Goal: Information Seeking & Learning: Find contact information

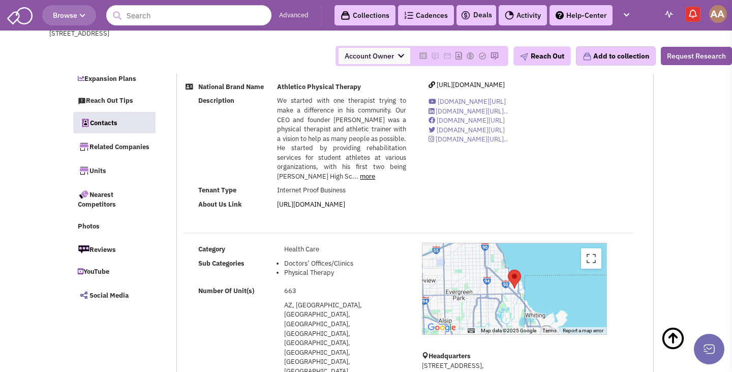
select select
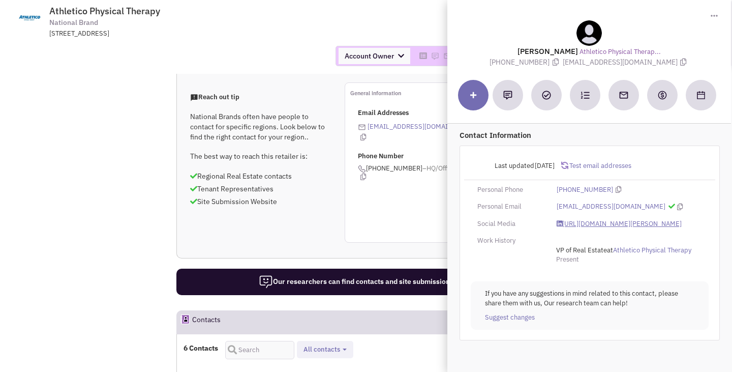
click at [581, 225] on link "https://www.linkedin.com/in/thomas-olandese-1bb547100/" at bounding box center [619, 224] width 125 height 10
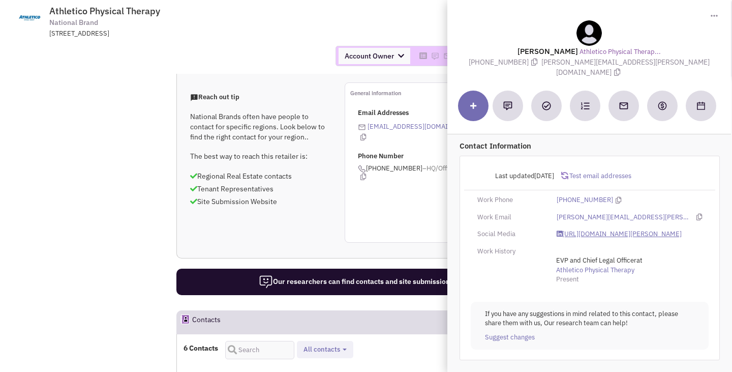
click at [583, 229] on link "https://www.linkedin.com/in/jason-barclay/" at bounding box center [619, 234] width 125 height 10
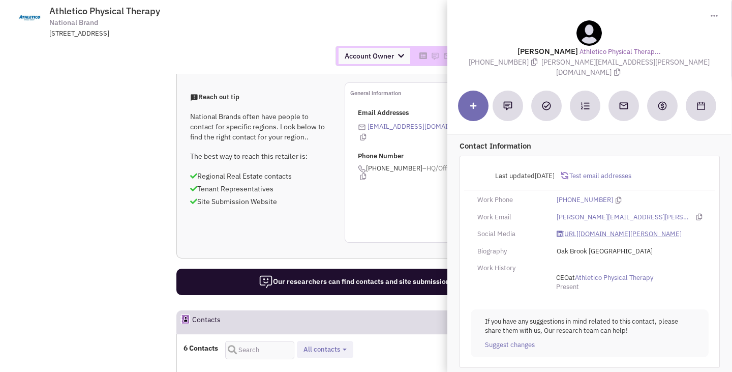
click at [574, 229] on link "https://www.linkedin.com/in/ron-rodgers-401a55/" at bounding box center [619, 234] width 125 height 10
click at [271, 38] on div "Account Owner Account Owner Abe Arteaga Armando Delgado Cody Johnson Erik K. Fu…" at bounding box center [366, 56] width 746 height 36
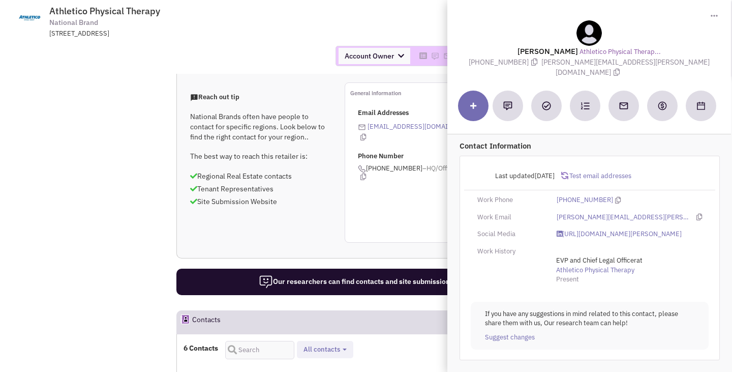
click at [250, 15] on span "Athletico Physical Therapy National Brand 625 Enterprise Drive, Oak Brook, IL, …" at bounding box center [187, 22] width 255 height 33
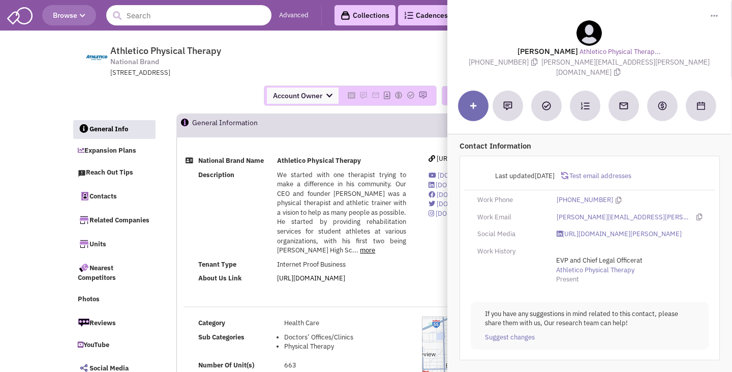
click at [164, 18] on input "text" at bounding box center [188, 15] width 165 height 20
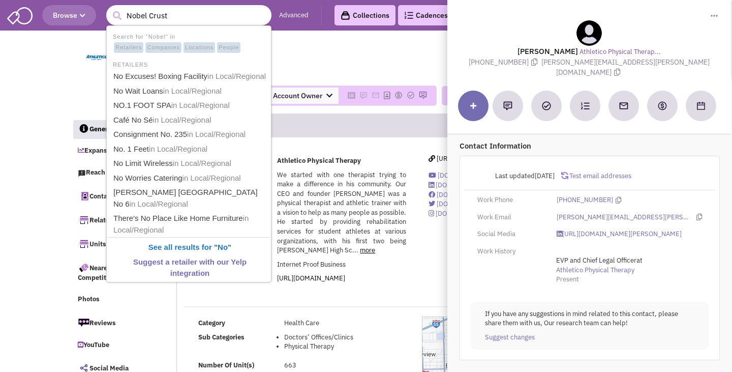
type input "Nobel Crust"
click at [109, 8] on button "submit" at bounding box center [116, 15] width 15 height 15
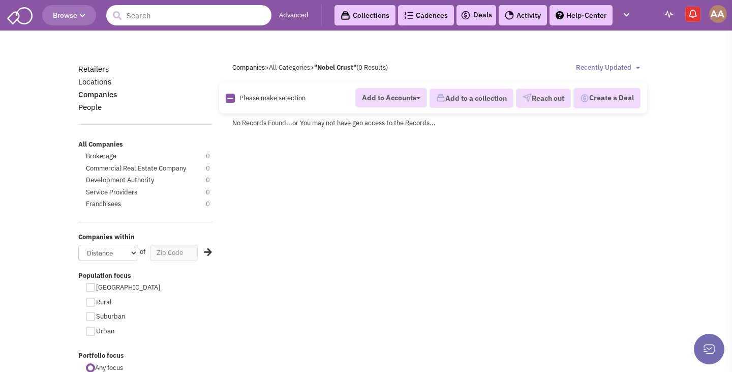
click at [171, 19] on input "text" at bounding box center [188, 15] width 165 height 20
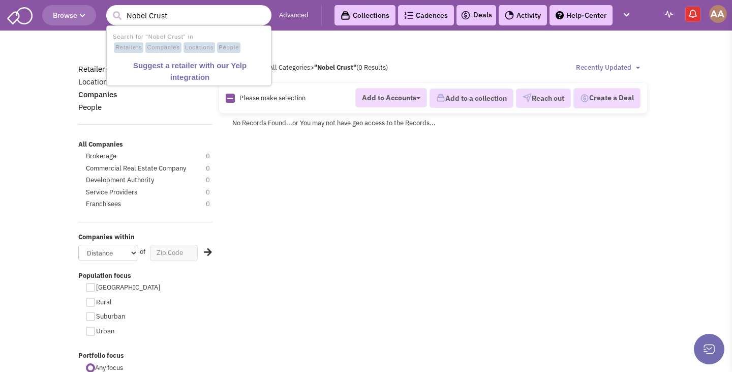
drag, startPoint x: 183, startPoint y: 17, endPoint x: 148, endPoint y: 17, distance: 35.1
click at [148, 17] on input "Nobel Crust" at bounding box center [188, 15] width 165 height 20
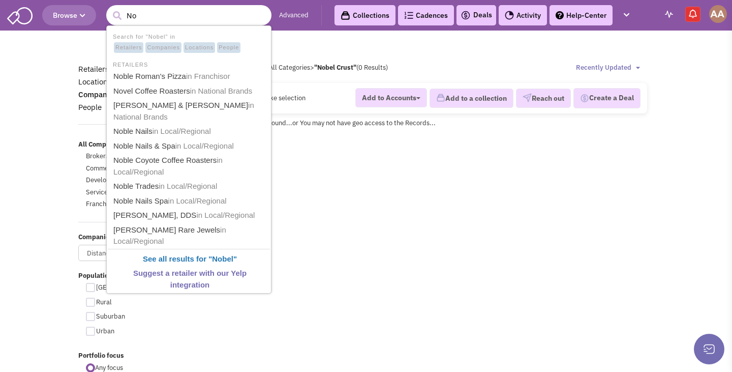
type input "N"
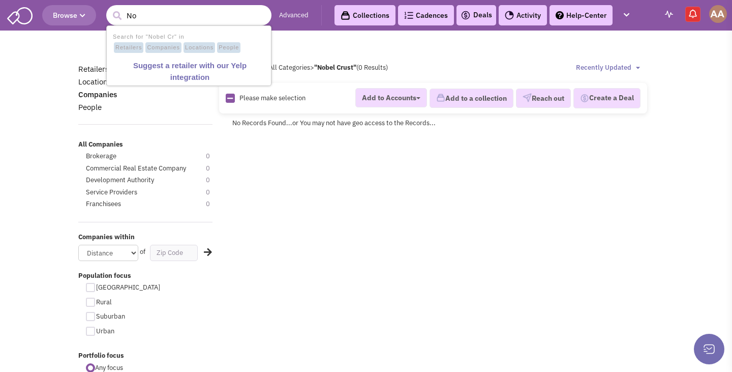
type input "N"
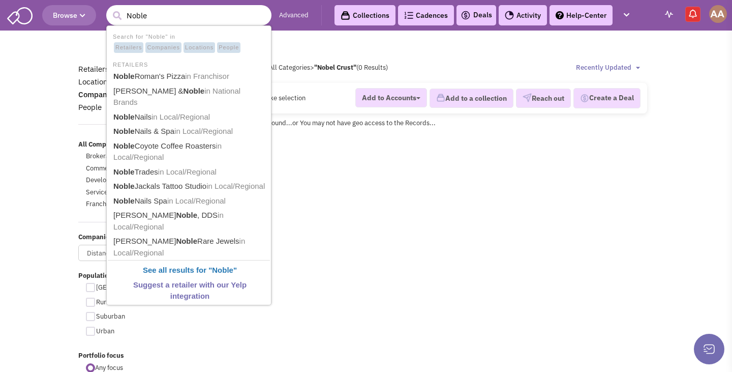
type input "Noble"
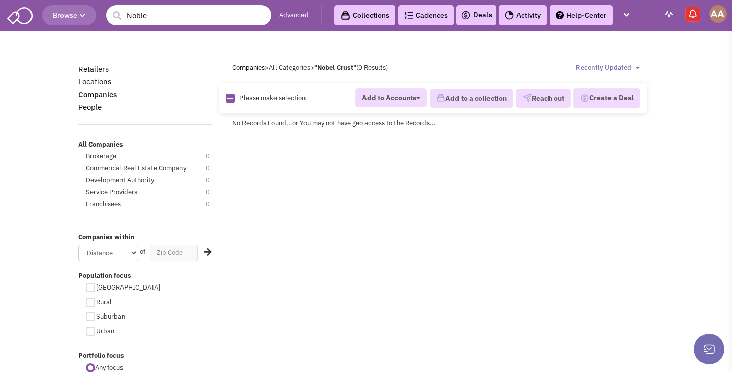
drag, startPoint x: 233, startPoint y: 18, endPoint x: 68, endPoint y: 16, distance: 165.8
click at [68, 16] on header "Browse 11 results are available, use up and down arrow keys to navigate. Noble …" at bounding box center [366, 15] width 732 height 31
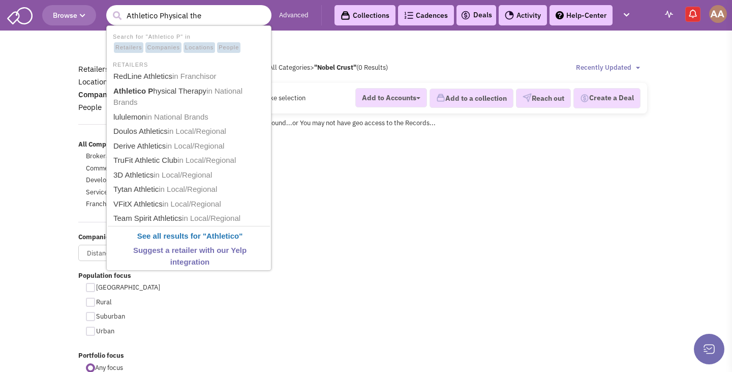
type input "Athletico Physical ther"
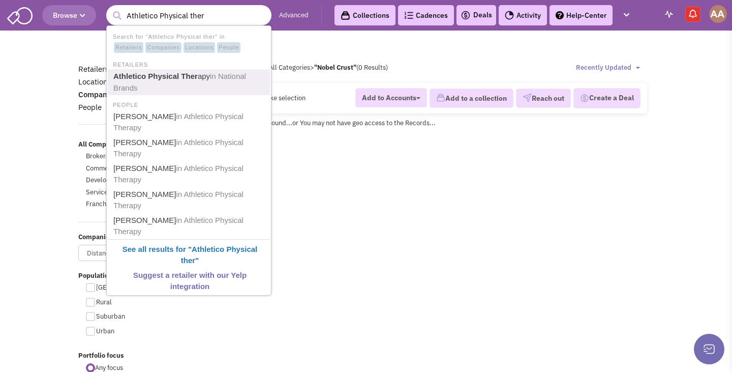
click at [165, 73] on b "Athletico Physical Ther" at bounding box center [155, 76] width 84 height 9
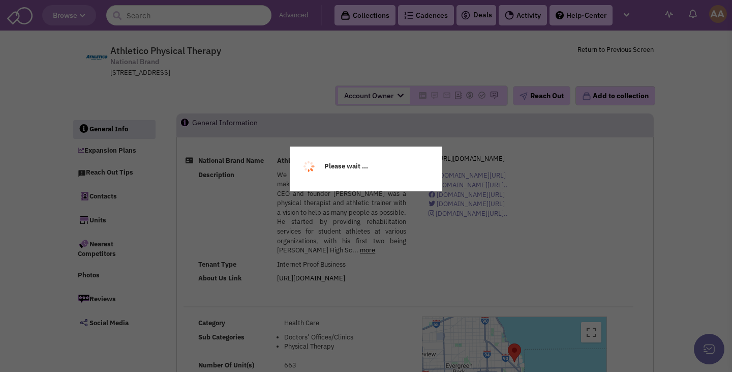
select select
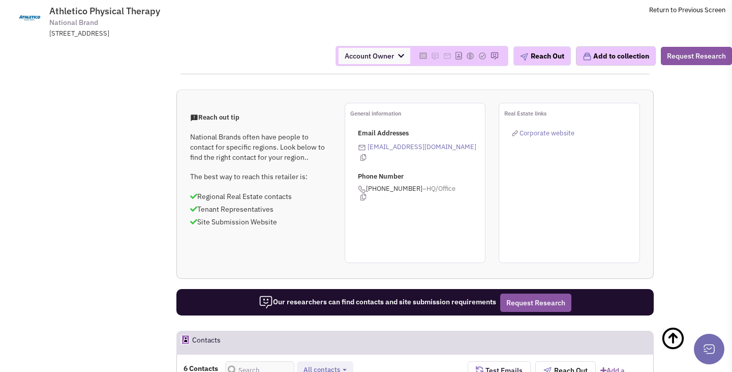
scroll to position [715, 0]
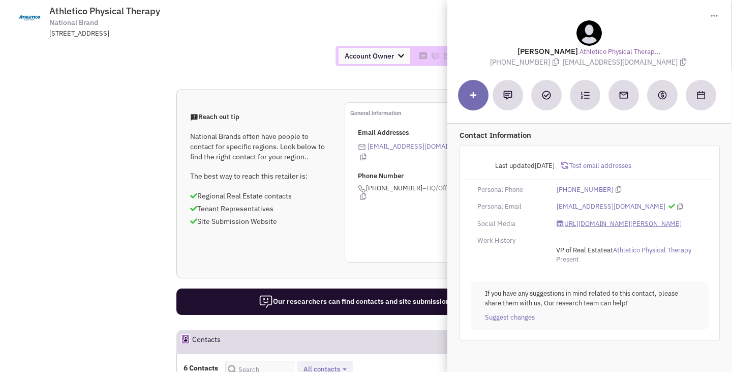
click at [581, 223] on link "https://www.linkedin.com/in/thomas-olandese-1bb547100/" at bounding box center [619, 224] width 125 height 10
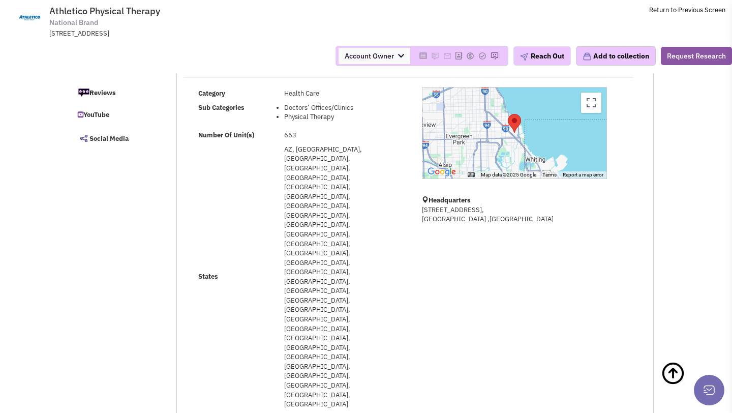
scroll to position [0, 0]
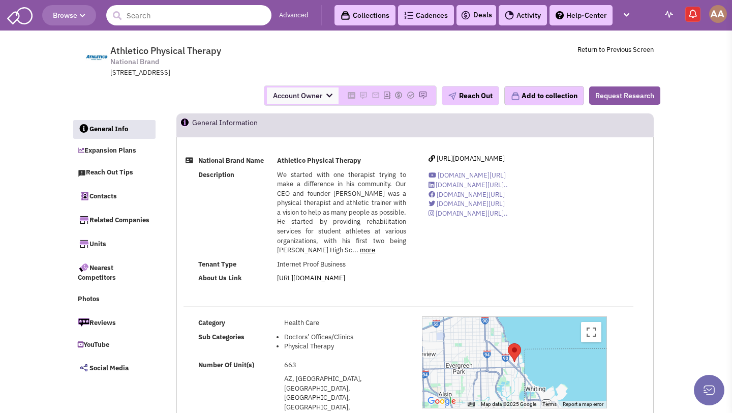
click at [184, 23] on input "text" at bounding box center [188, 15] width 165 height 20
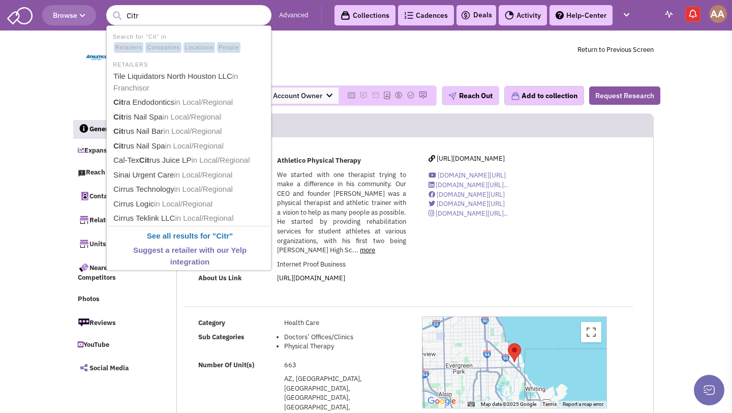
type input "Citra"
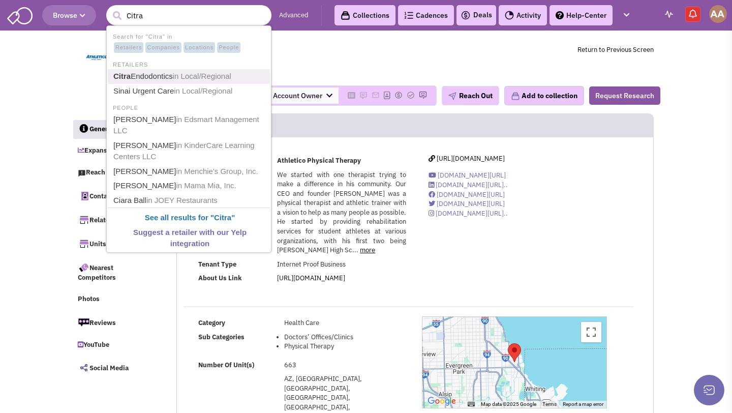
click at [186, 72] on span "in Local/Regional" at bounding box center [202, 76] width 58 height 9
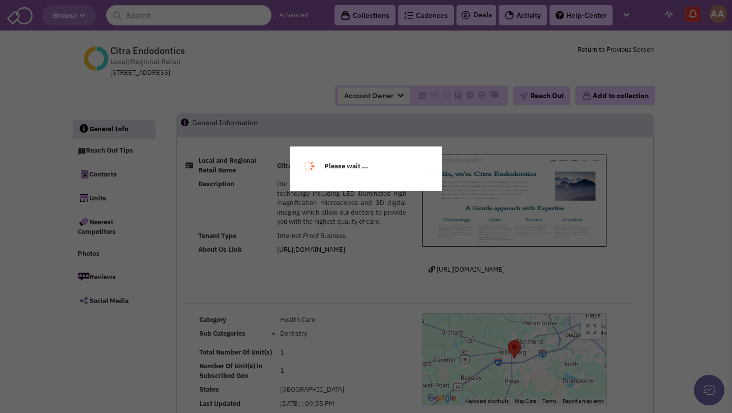
select select
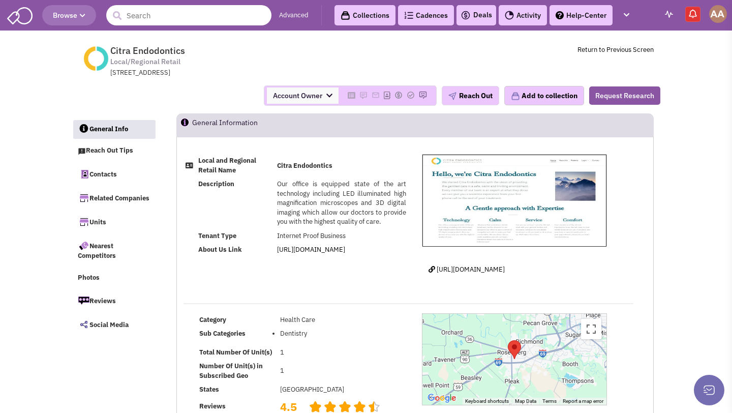
click at [211, 14] on input "text" at bounding box center [188, 15] width 165 height 20
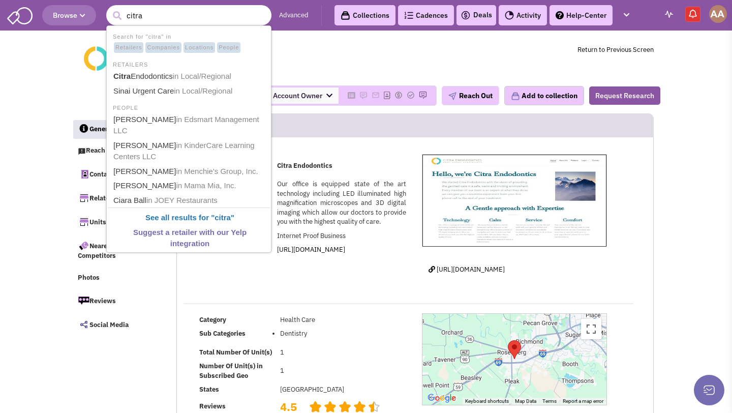
type input "citra"
click at [109, 8] on button "submit" at bounding box center [116, 15] width 15 height 15
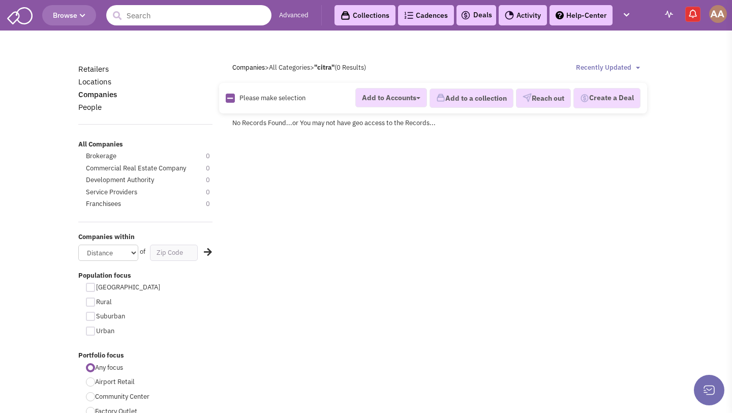
click at [173, 16] on input "text" at bounding box center [188, 15] width 165 height 20
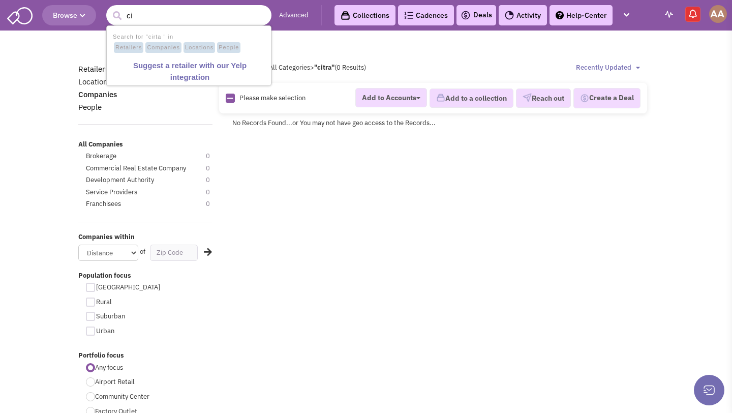
type input "c"
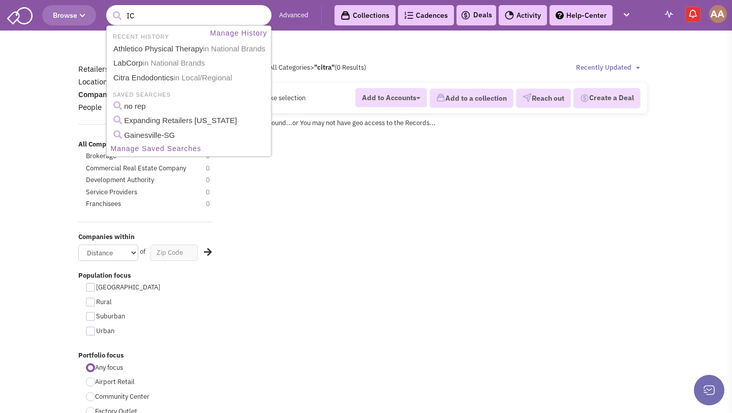
type input "I"
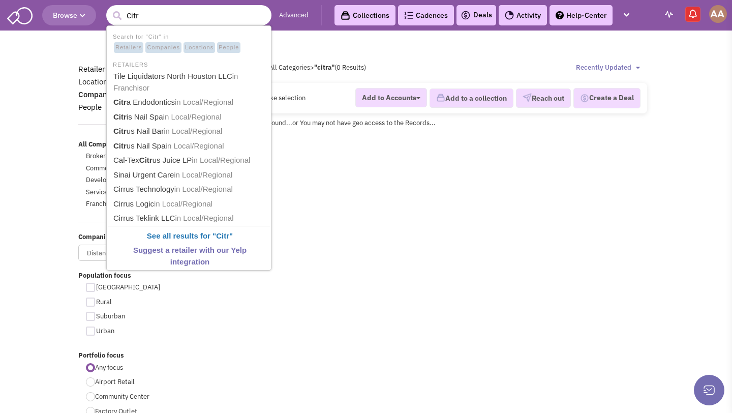
type input "Citra"
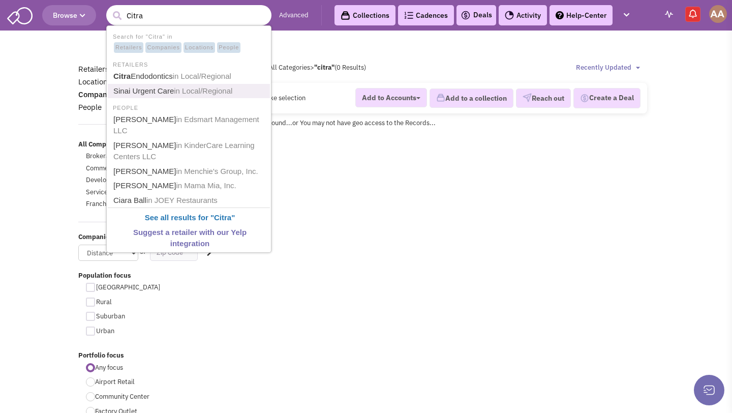
click at [178, 92] on span "in Local/Regional" at bounding box center [203, 90] width 58 height 9
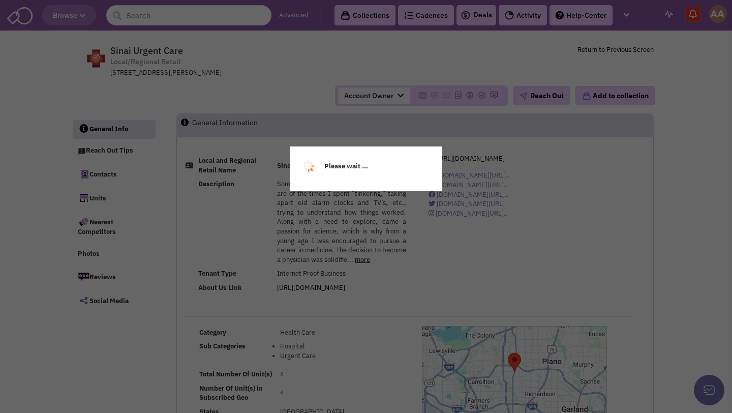
select select
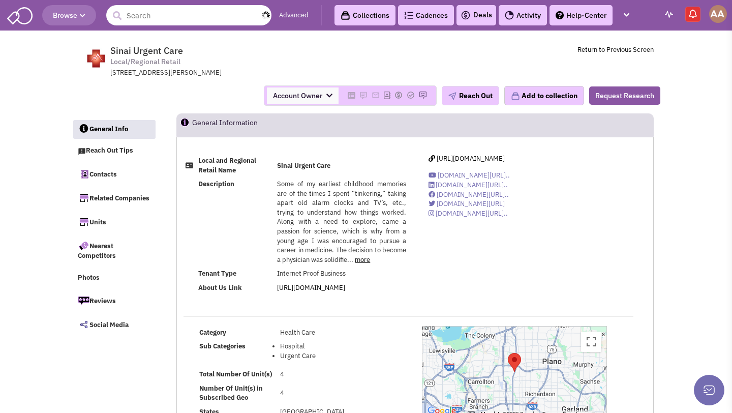
click at [188, 17] on input "text" at bounding box center [188, 15] width 165 height 20
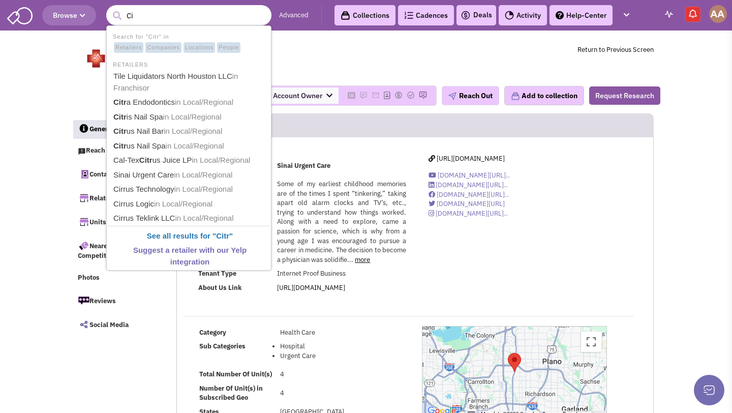
type input "C"
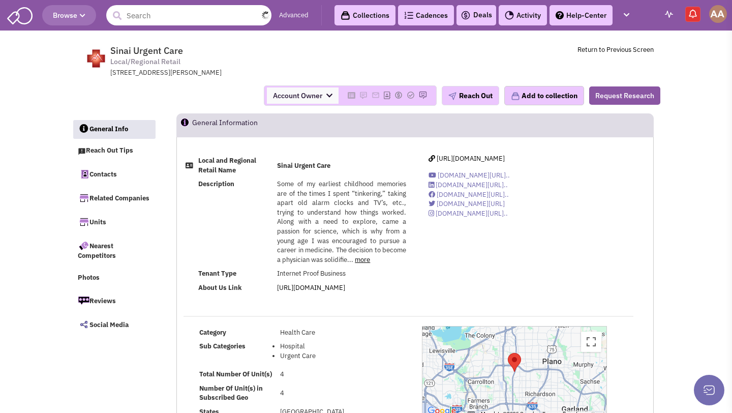
click at [238, 9] on input "text" at bounding box center [188, 15] width 165 height 20
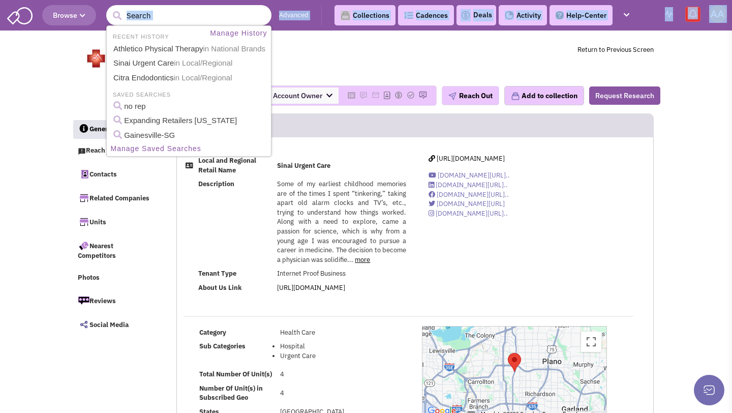
click at [237, 7] on input "text" at bounding box center [188, 15] width 165 height 20
click at [235, 9] on input "text" at bounding box center [188, 15] width 165 height 20
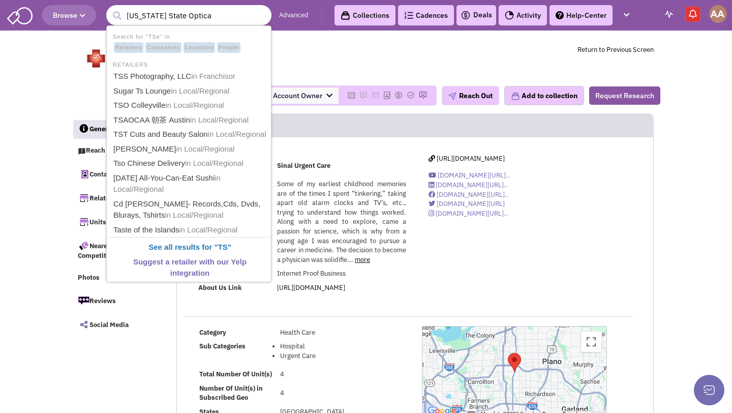
type input "Texas State Optical"
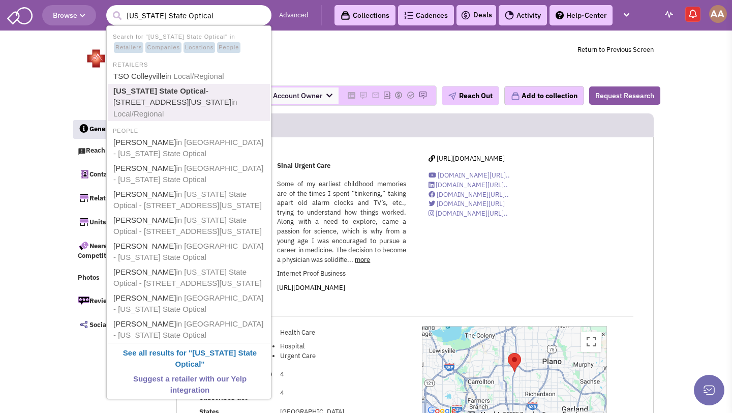
click at [178, 102] on link "Texas State Optical - 301 W Texas Ave. in Local/Regional" at bounding box center [189, 102] width 159 height 37
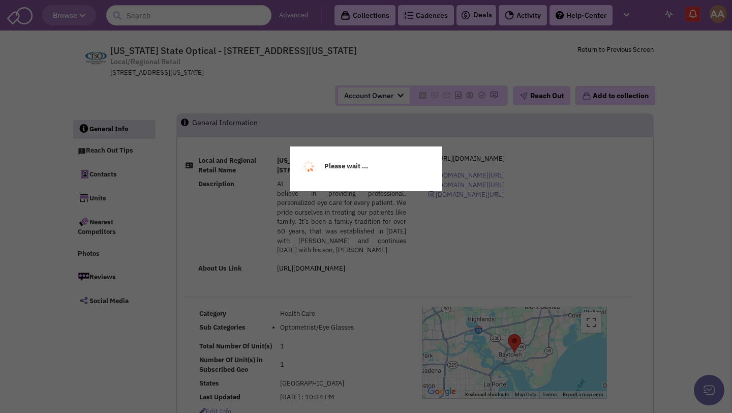
select select
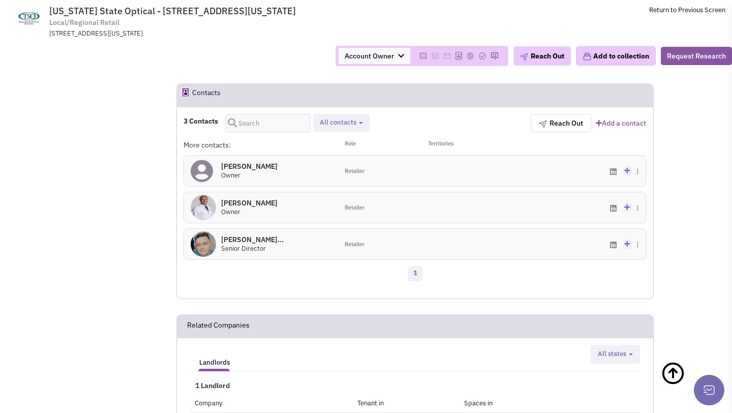
scroll to position [566, 0]
click at [272, 243] on h4 "[PERSON_NAME]... 0" at bounding box center [252, 238] width 63 height 9
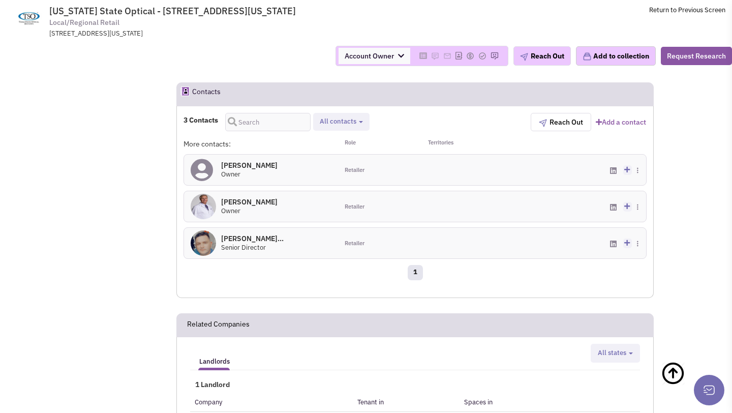
click at [242, 207] on h4 "Dr. Chris Warford 0" at bounding box center [249, 201] width 56 height 9
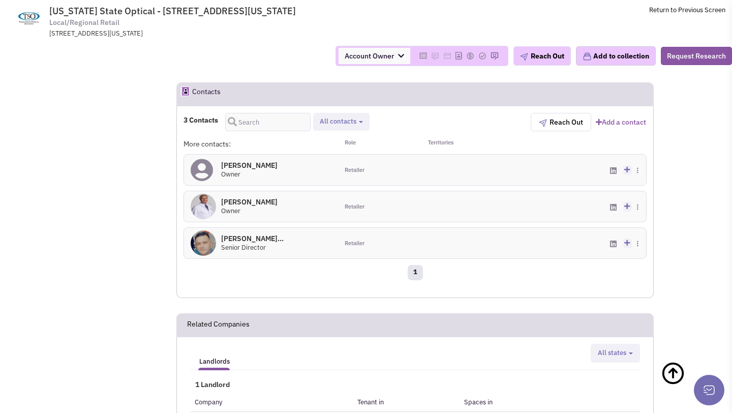
click at [260, 170] on h4 "Dr. Gregg Kamnetz 0" at bounding box center [249, 165] width 56 height 9
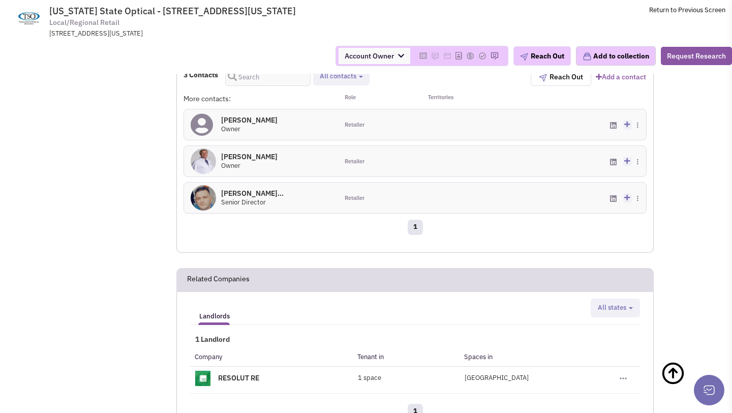
scroll to position [515, 0]
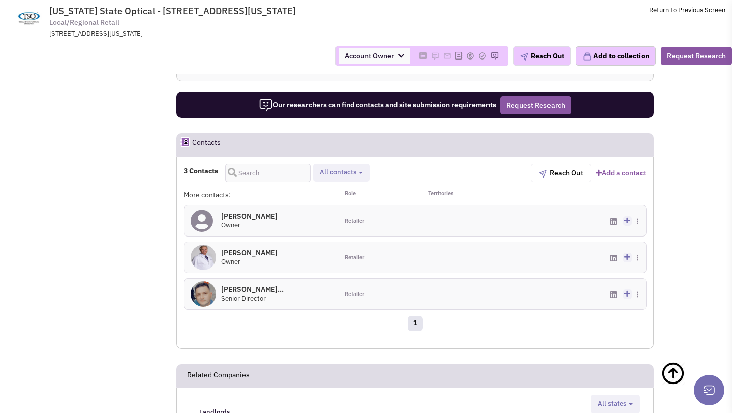
click at [262, 221] on h4 "Dr. Gregg Kamnetz 0" at bounding box center [249, 216] width 56 height 9
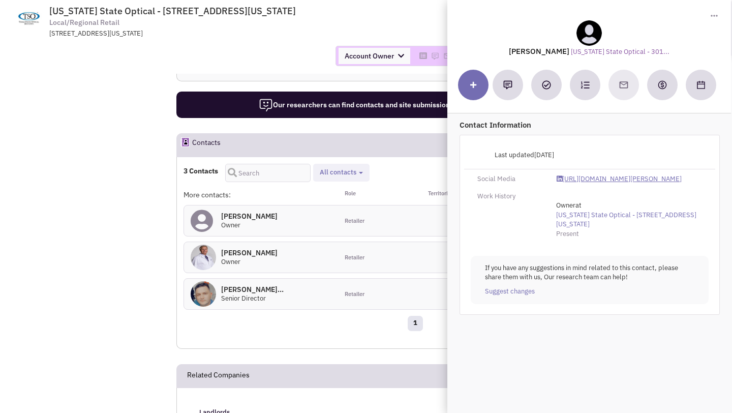
click at [582, 178] on link "https://www.linkedin.com/in/gregg-kamnetz-26072318/" at bounding box center [619, 179] width 125 height 10
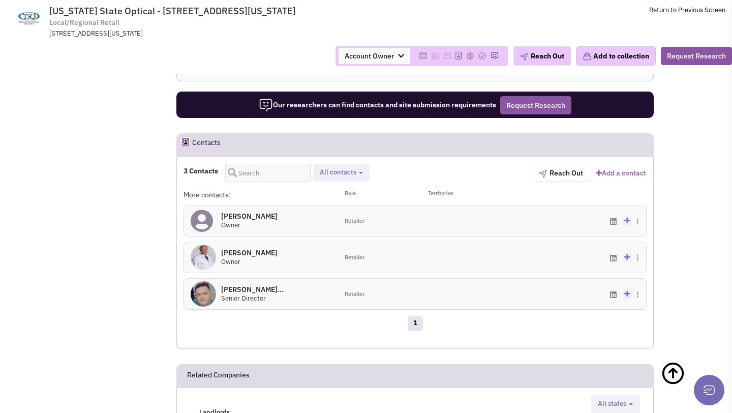
click at [250, 294] on h4 "Dr. Patrick Mahone... 0" at bounding box center [252, 289] width 63 height 9
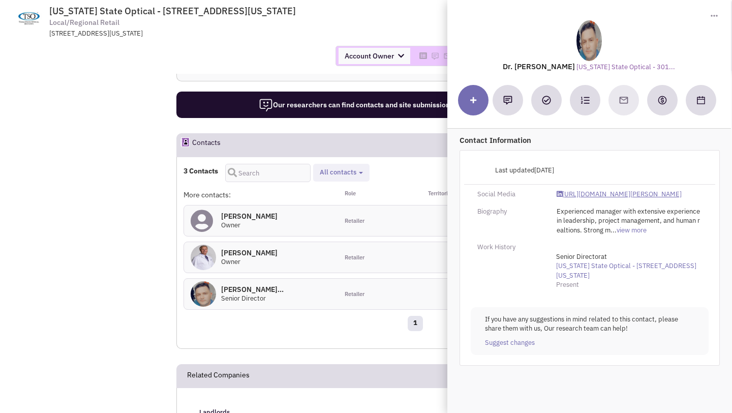
click at [594, 199] on link "https://www.linkedin.com/in/patrick-mahoney-4185692b/" at bounding box center [619, 195] width 125 height 10
click at [254, 49] on div "Account Owner Account Owner [PERSON_NAME] [PERSON_NAME] [PERSON_NAME] [PERSON_N…" at bounding box center [366, 56] width 746 height 20
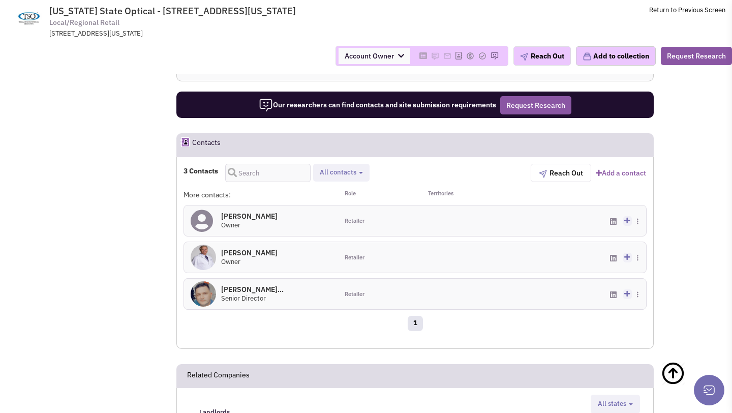
scroll to position [0, 0]
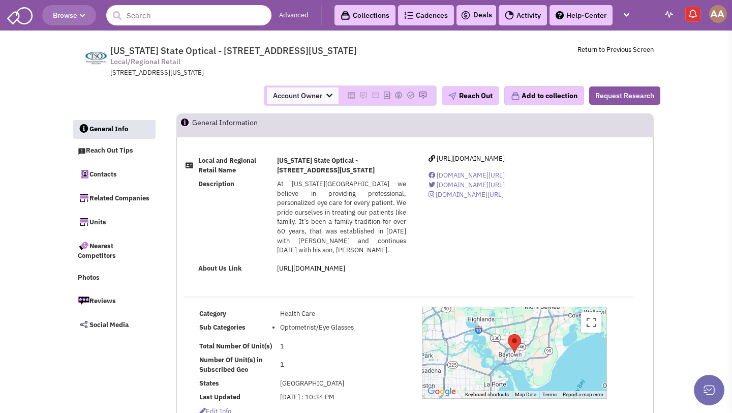
click at [211, 22] on input "text" at bounding box center [188, 15] width 165 height 20
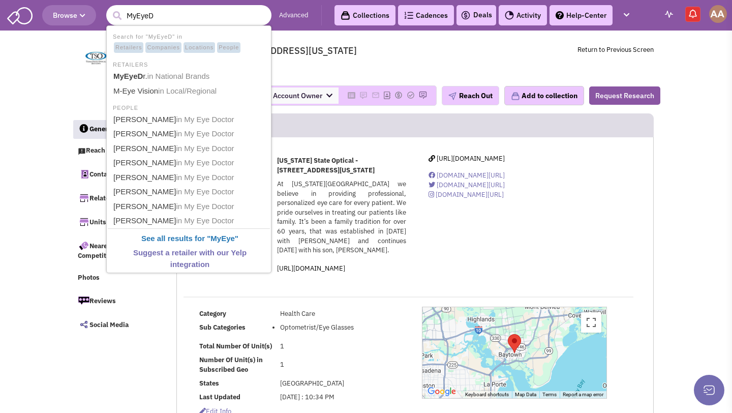
type input "MyEyeDr"
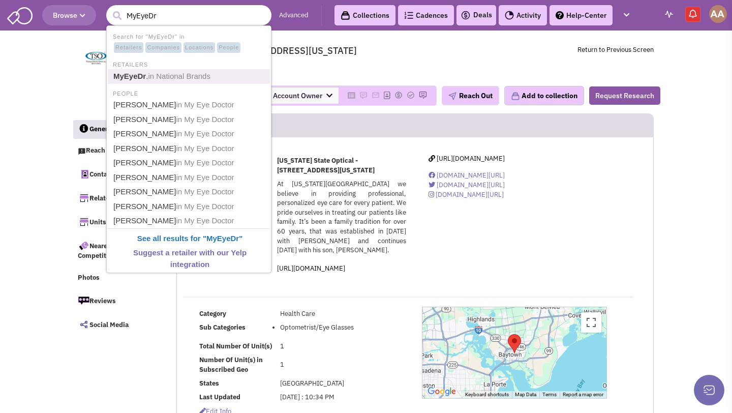
click at [211, 80] on span "in National Brands" at bounding box center [179, 76] width 63 height 9
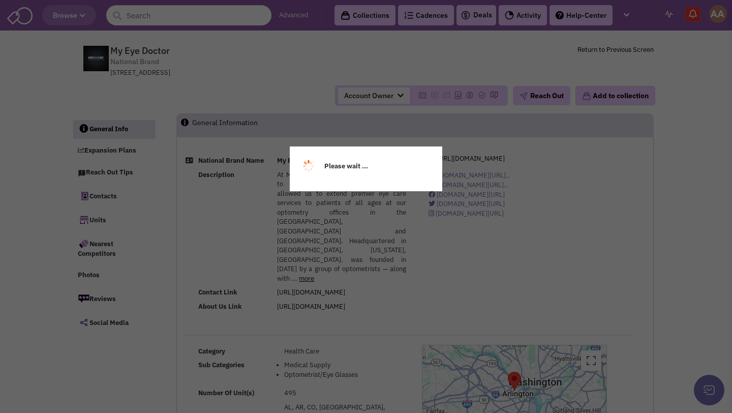
select select
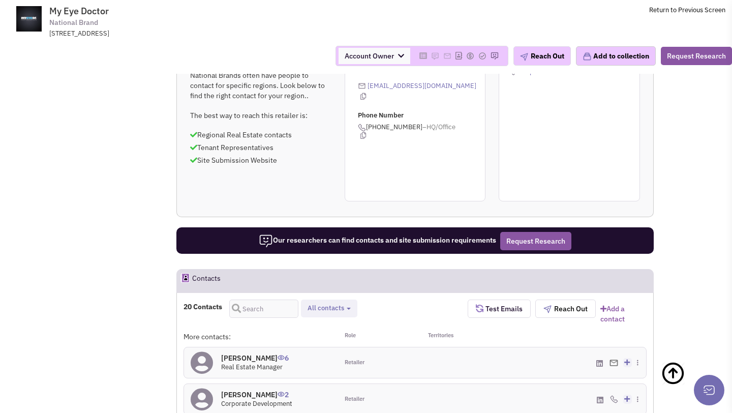
select select
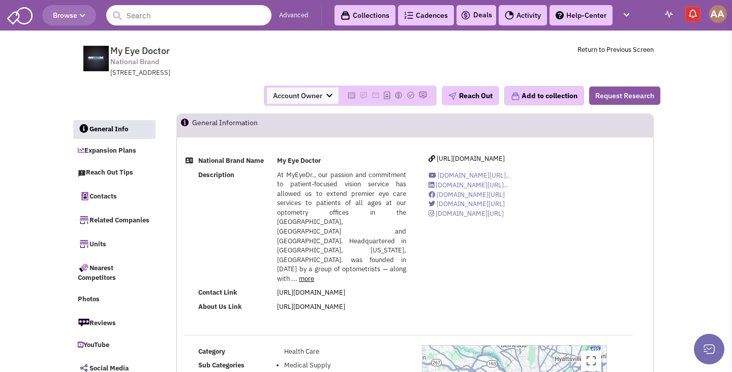
click at [239, 8] on input "text" at bounding box center [188, 15] width 165 height 20
type input "j"
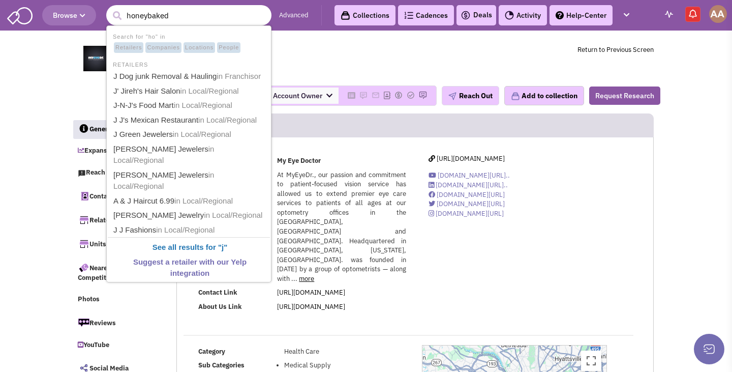
type input "honeybaked"
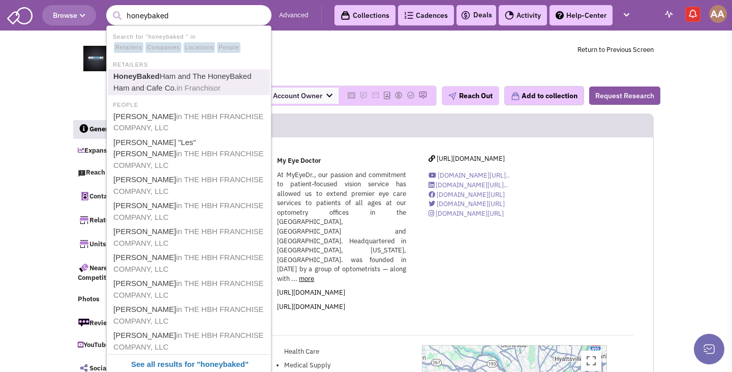
click at [143, 72] on b "HoneyBaked" at bounding box center [136, 76] width 46 height 9
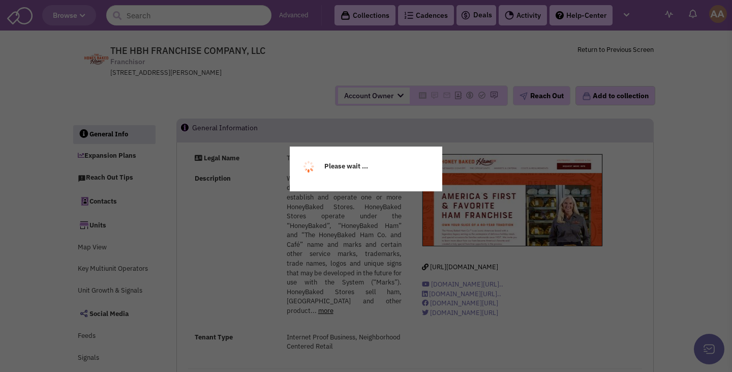
select select
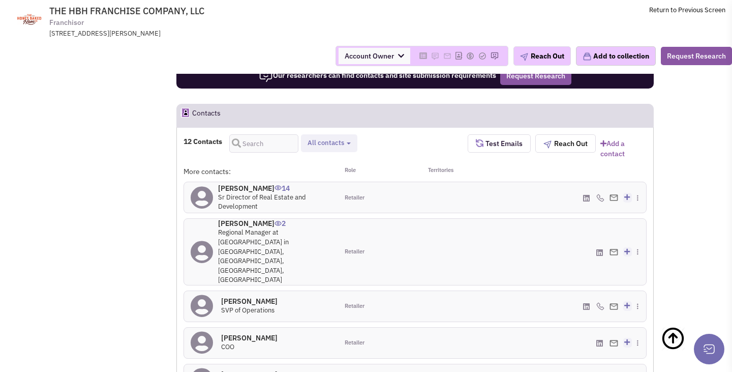
scroll to position [877, 0]
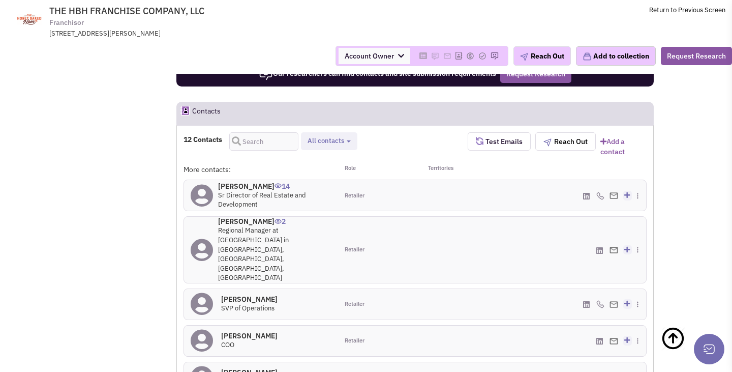
click at [235, 191] on span "Sr Director of Real Estate and Development" at bounding box center [262, 200] width 88 height 18
click at [237, 182] on h4 "[PERSON_NAME] 14" at bounding box center [274, 186] width 113 height 9
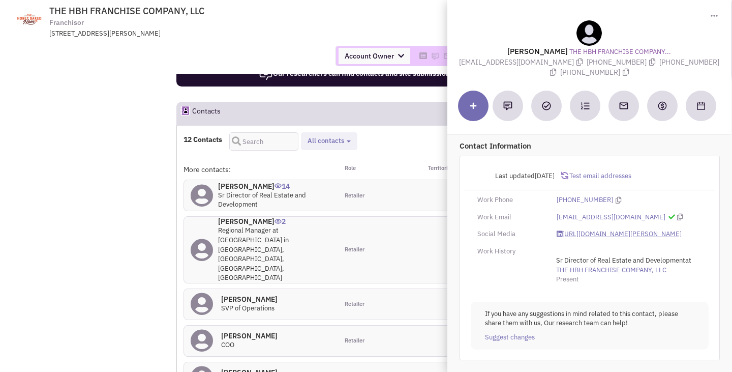
click at [593, 232] on link "[URL][DOMAIN_NAME][PERSON_NAME]" at bounding box center [619, 234] width 125 height 10
click at [212, 54] on div "Account Owner Account Owner Abe Arteaga Armando Delgado Cody Johnson Erik K. Fu…" at bounding box center [366, 56] width 746 height 20
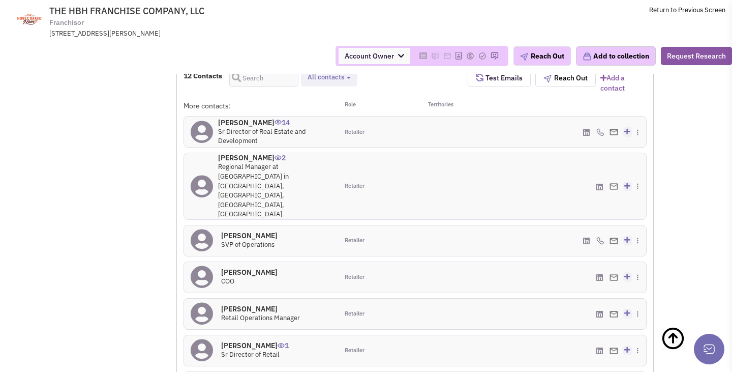
scroll to position [944, 0]
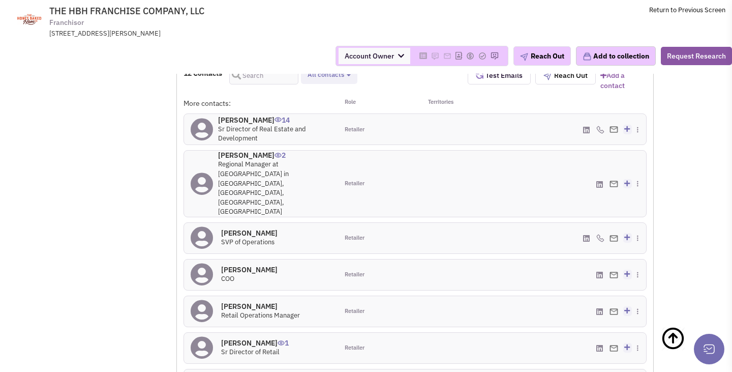
click at [248, 151] on h4 "Michelle Anderson 2" at bounding box center [274, 155] width 113 height 9
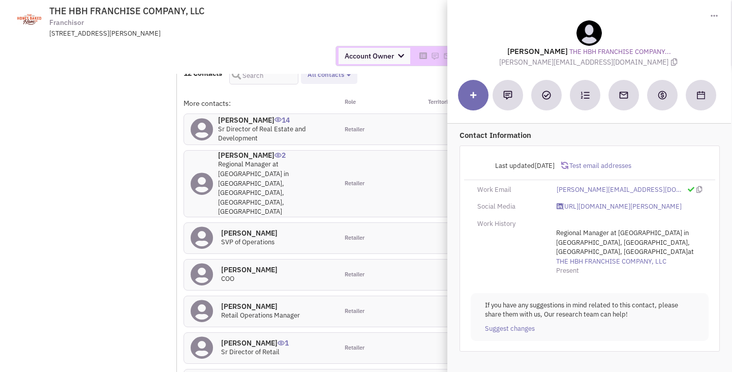
click at [241, 42] on div "Account Owner Account Owner [PERSON_NAME] [PERSON_NAME] [PERSON_NAME] [PERSON_N…" at bounding box center [366, 56] width 746 height 36
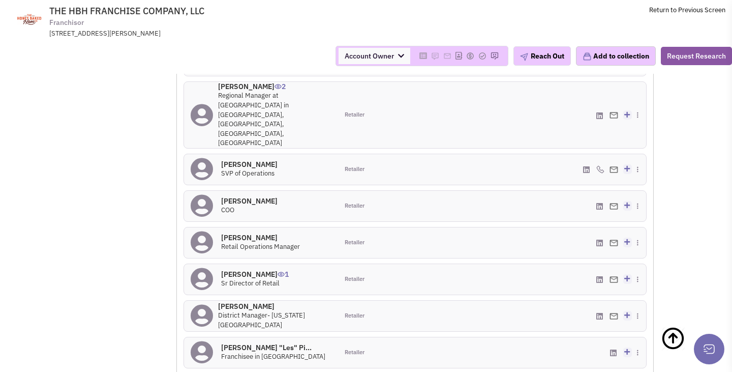
scroll to position [1040, 0]
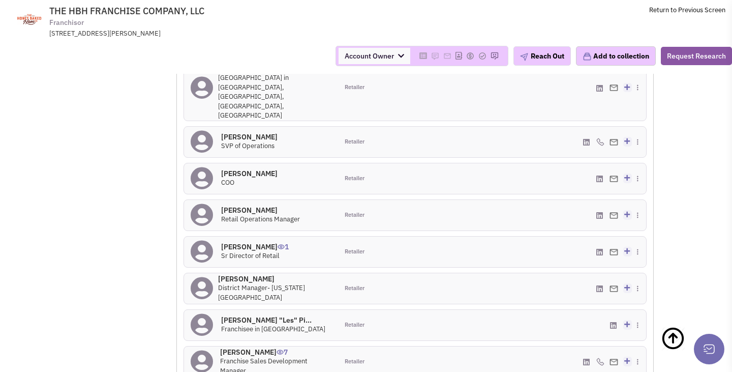
click at [264, 242] on h4 "Matthew McCord 1" at bounding box center [255, 246] width 68 height 9
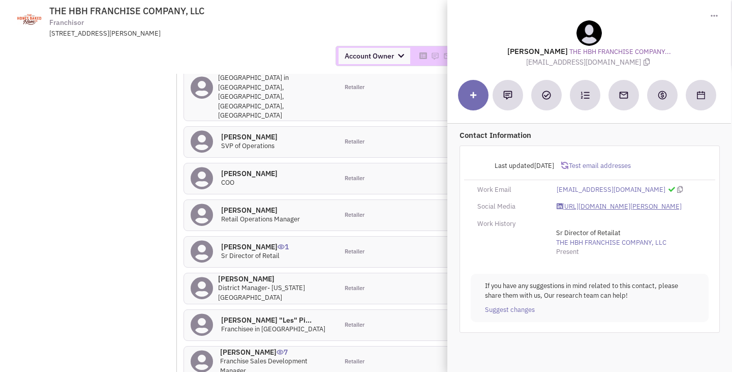
click at [583, 210] on link "https://www.linkedin.com/in/matthew-mccord-518b7363/" at bounding box center [619, 207] width 125 height 10
drag, startPoint x: 546, startPoint y: 63, endPoint x: 620, endPoint y: 63, distance: 73.2
click at [620, 63] on span "mmccord@hbham.com" at bounding box center [589, 61] width 126 height 9
copy span "mmccord@hbham.com"
click at [623, 30] on div at bounding box center [589, 32] width 260 height 25
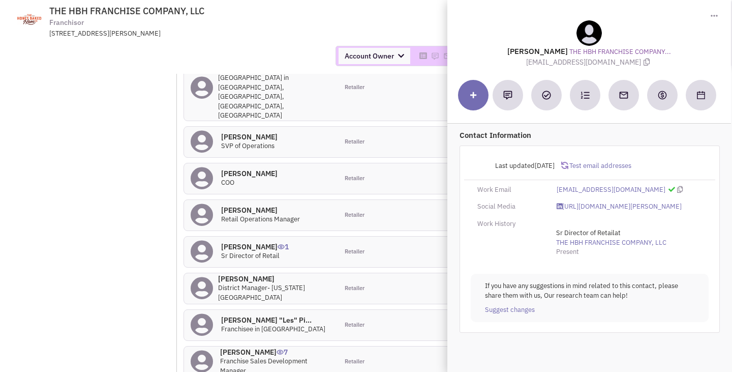
click at [284, 25] on span "THE HBH FRANCHISE COMPANY, LLC Franchisor 3875 Mansell Rd., Alphretta, GA, 3002…" at bounding box center [187, 22] width 255 height 33
click at [254, 315] on h4 "Mr. Leslie "Les" Pi... 0" at bounding box center [273, 319] width 104 height 9
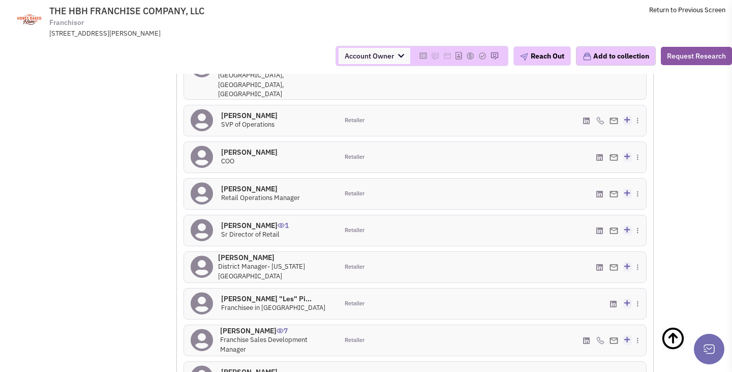
scroll to position [1097, 0]
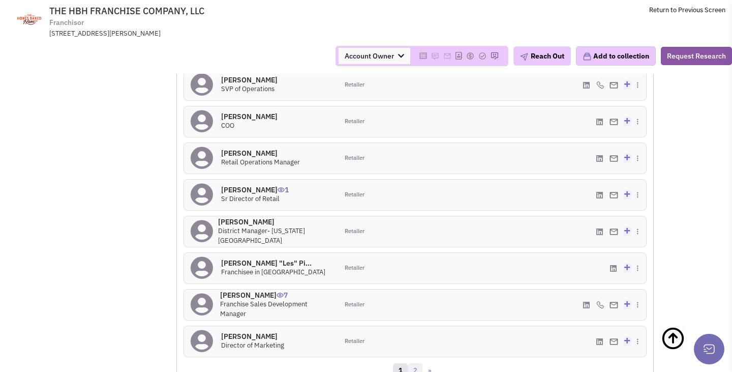
click at [422, 363] on link "2" at bounding box center [415, 370] width 15 height 15
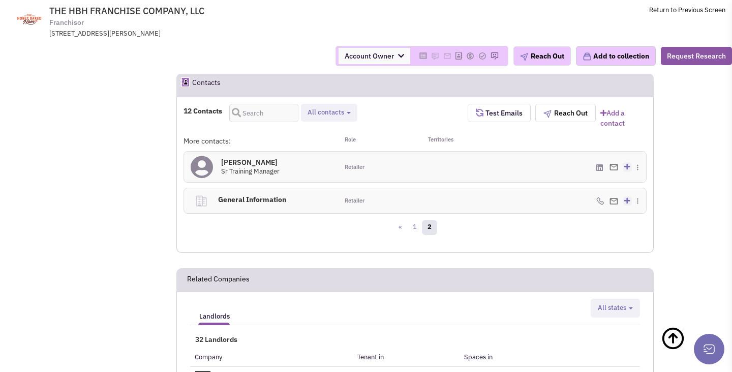
scroll to position [918, 0]
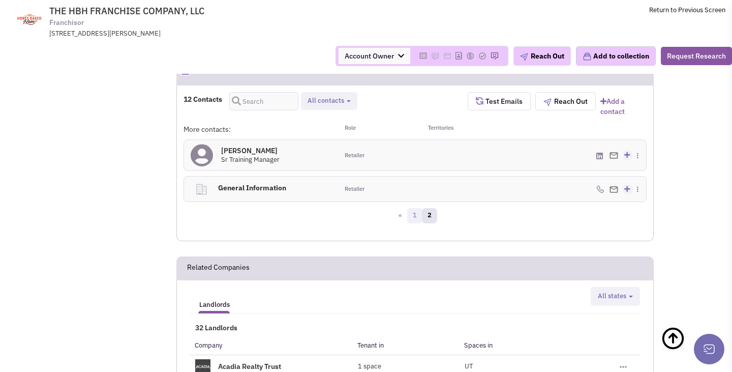
click at [416, 208] on link "1" at bounding box center [414, 215] width 15 height 15
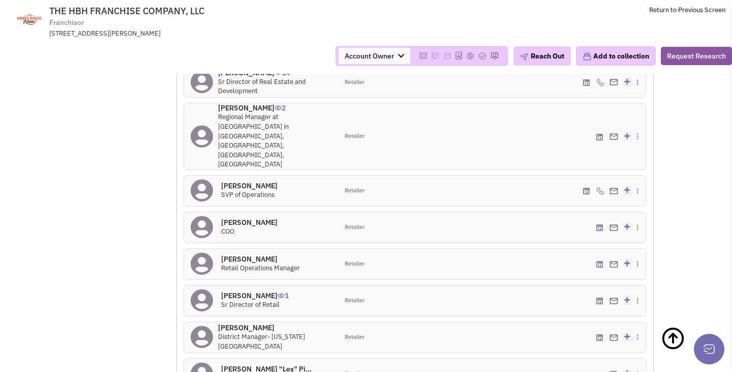
scroll to position [977, 0]
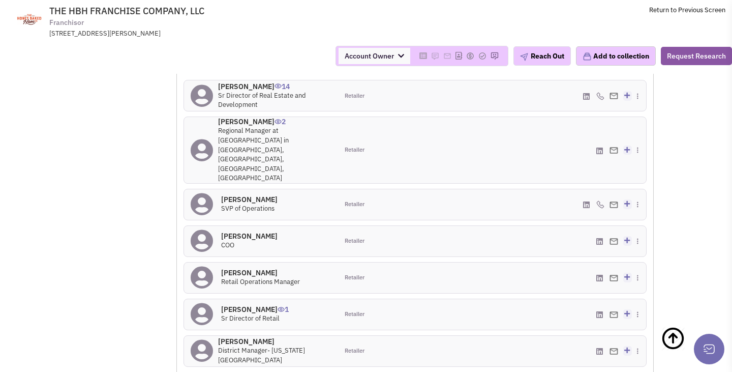
click at [243, 231] on h4 "Dan McAleenan 0" at bounding box center [249, 235] width 56 height 9
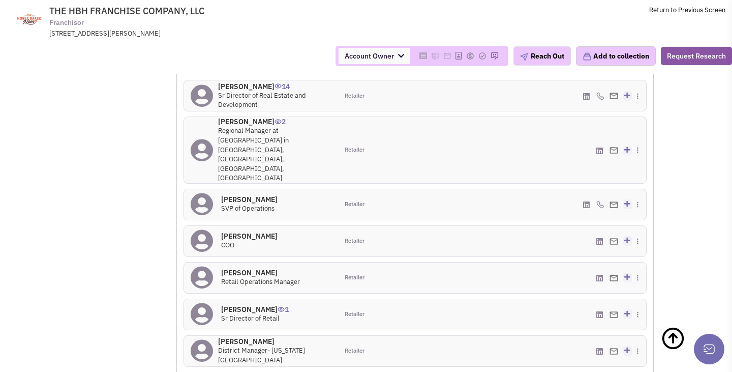
click at [252, 268] on h4 "Brian Heffern 0" at bounding box center [260, 272] width 79 height 9
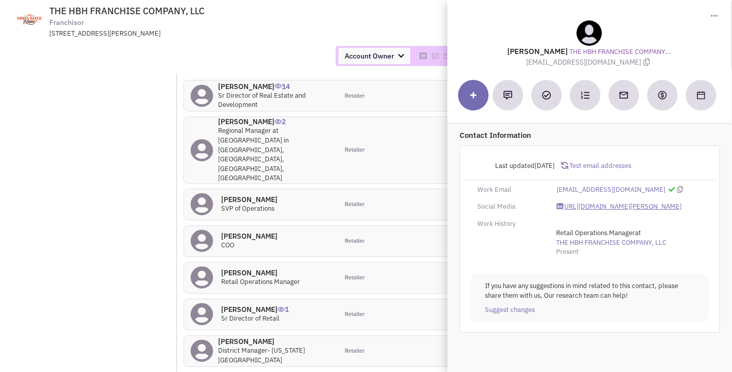
click at [576, 204] on link "https://www.linkedin.com/in/brian-heffern-38050992/" at bounding box center [619, 207] width 125 height 10
drag, startPoint x: 547, startPoint y: 63, endPoint x: 618, endPoint y: 65, distance: 71.2
click at [618, 65] on span "bheffern@hbham.com" at bounding box center [589, 61] width 126 height 9
copy span "bheffern@hbham.com"
click at [541, 26] on div at bounding box center [589, 32] width 260 height 25
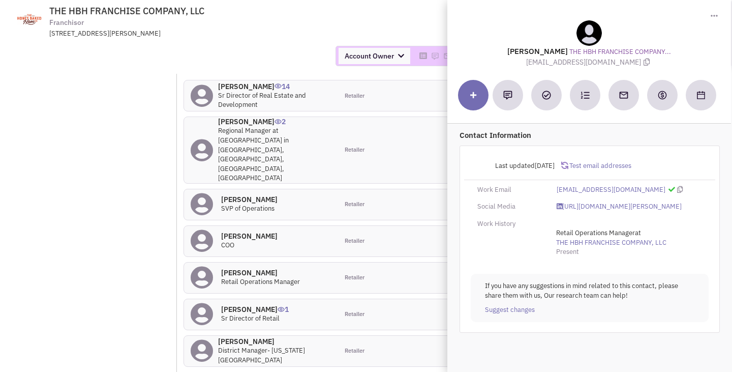
click at [346, 25] on td "THE HBH FRANCHISE COMPANY, LLC Franchisor 3875 Mansell Rd., Alphretta, GA, 3002…" at bounding box center [393, 19] width 666 height 38
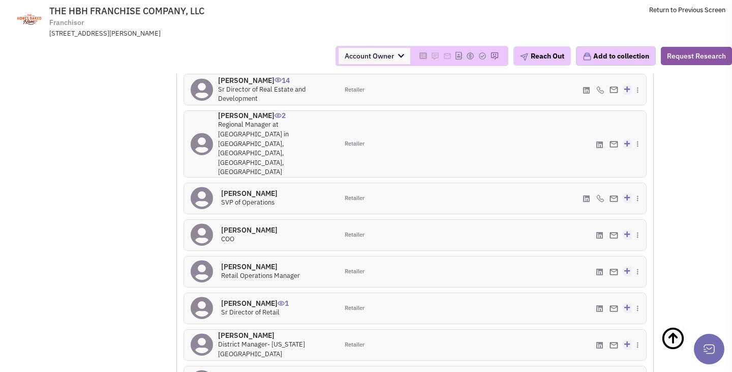
scroll to position [976, 0]
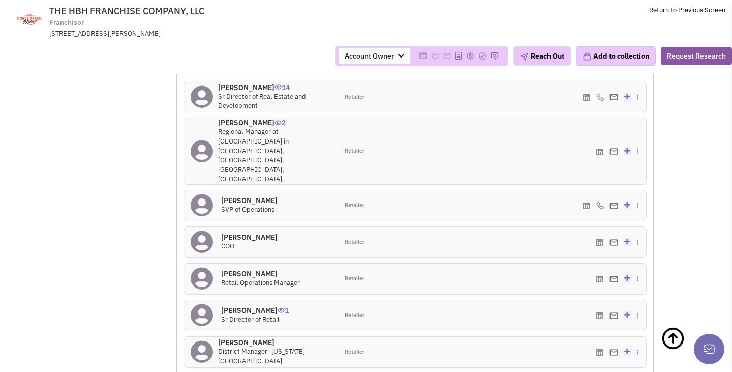
click at [250, 232] on h4 "Dan McAleenan 0" at bounding box center [249, 236] width 56 height 9
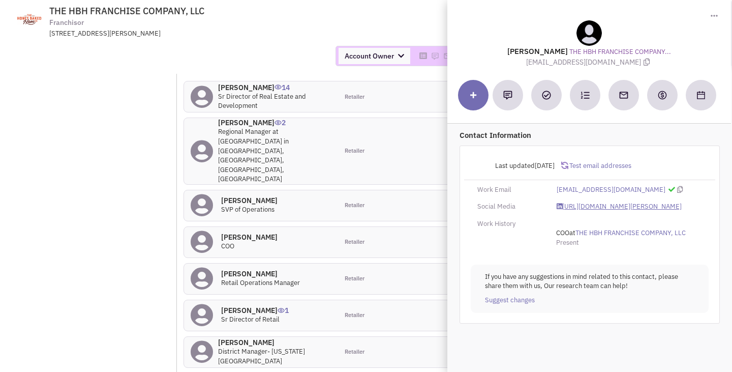
click at [571, 212] on link "https://www.linkedin.com/in/dan-mcaleenan-18162b1/" at bounding box center [619, 207] width 125 height 10
drag, startPoint x: 542, startPoint y: 65, endPoint x: 625, endPoint y: 65, distance: 83.4
click at [625, 65] on span "dmcaleenan@hbham.com" at bounding box center [589, 61] width 126 height 9
copy span "dmcaleenan@hbham.com"
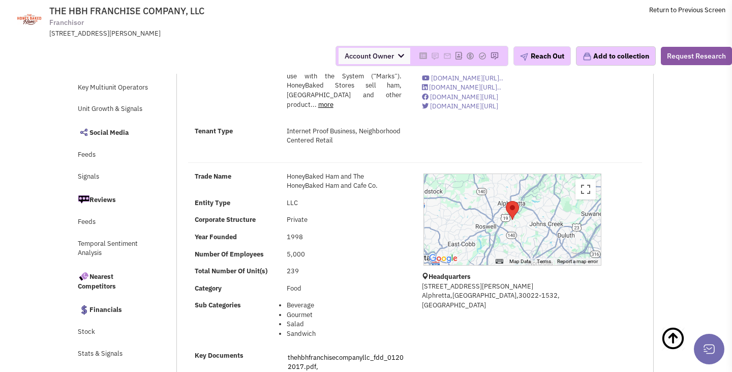
scroll to position [0, 0]
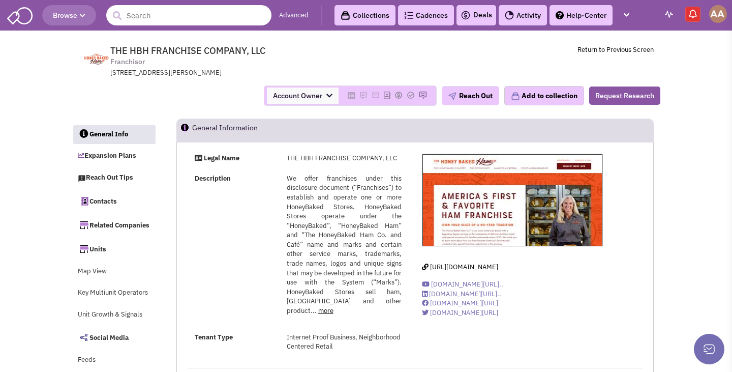
click at [203, 22] on input "text" at bounding box center [188, 15] width 165 height 20
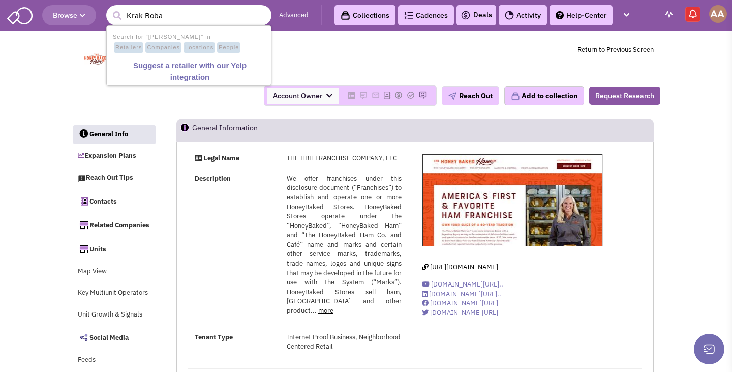
type input "Krak Boba"
click at [109, 8] on button "submit" at bounding box center [116, 15] width 15 height 15
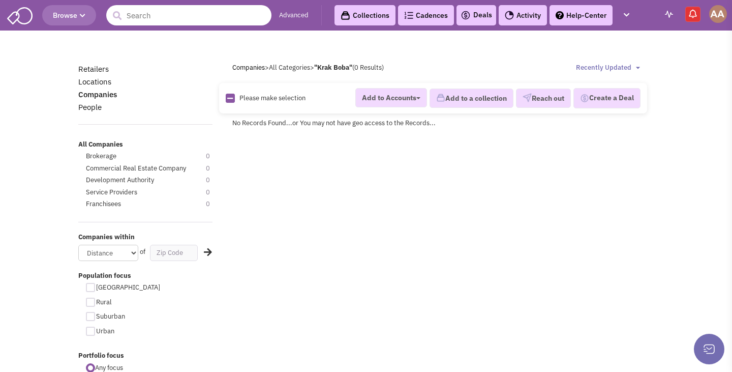
click at [215, 15] on input "text" at bounding box center [188, 15] width 165 height 20
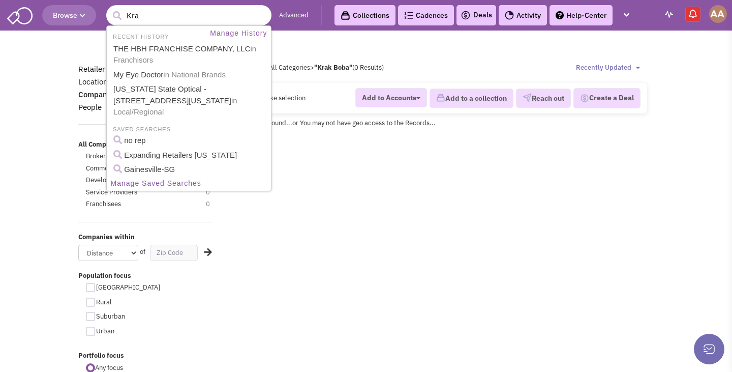
type input "Krak"
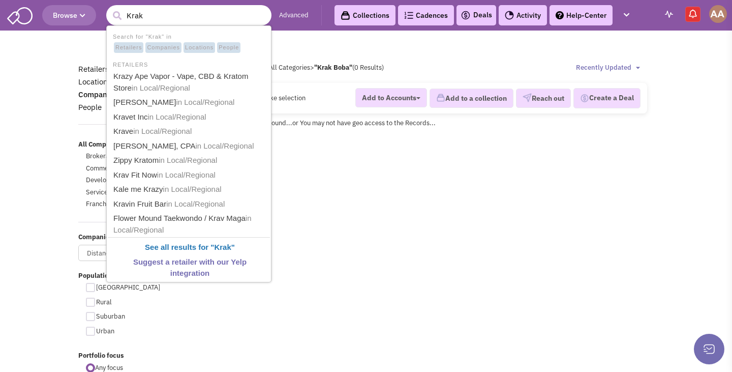
drag, startPoint x: 214, startPoint y: 20, endPoint x: 71, endPoint y: 15, distance: 143.5
click at [72, 18] on header "Browse 11 results are available, use up and down arrow keys to navigate. Krak A…" at bounding box center [366, 15] width 732 height 31
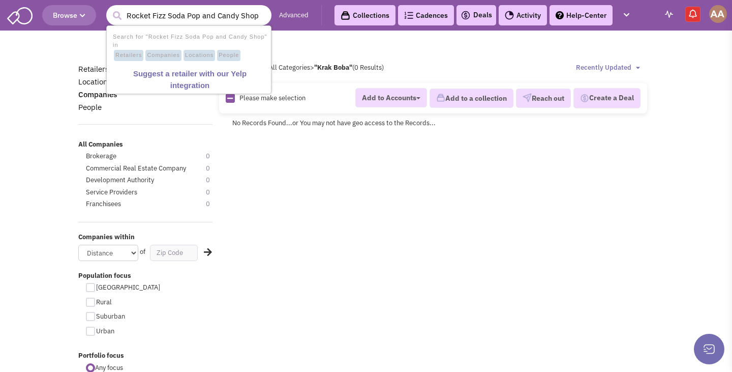
drag, startPoint x: 257, startPoint y: 15, endPoint x: 165, endPoint y: 15, distance: 91.6
click at [165, 15] on input "Rocket Fizz Soda Pop and Candy Shop" at bounding box center [188, 15] width 165 height 20
type input "Rocket Fizz"
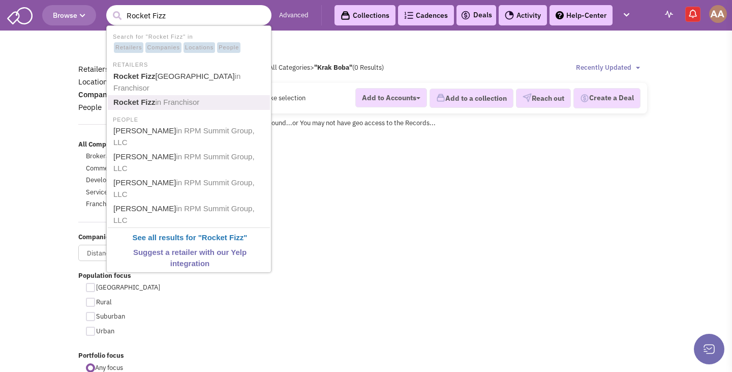
click at [175, 98] on span "in Franchisor" at bounding box center [178, 102] width 44 height 9
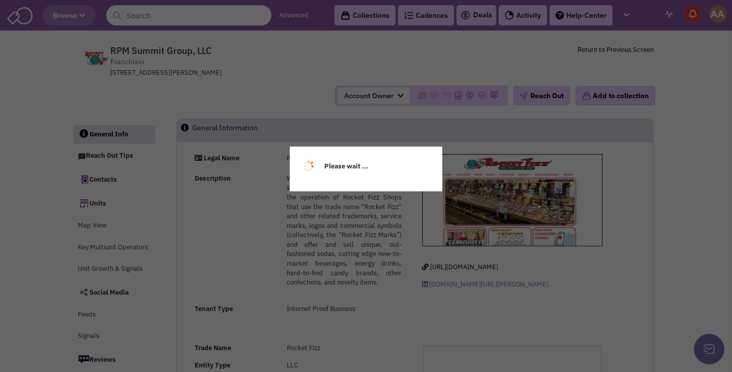
select select
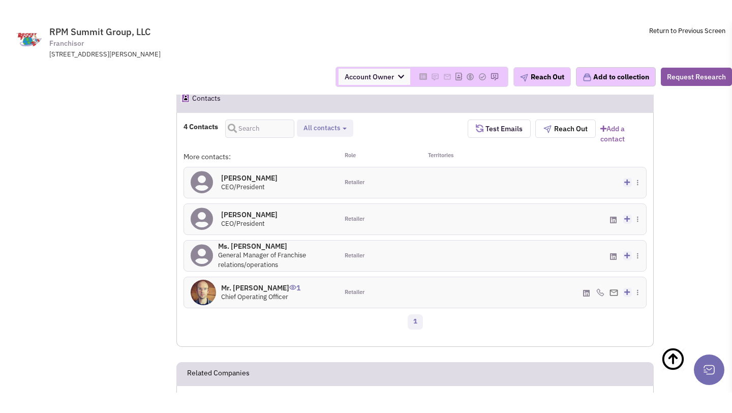
scroll to position [750, 0]
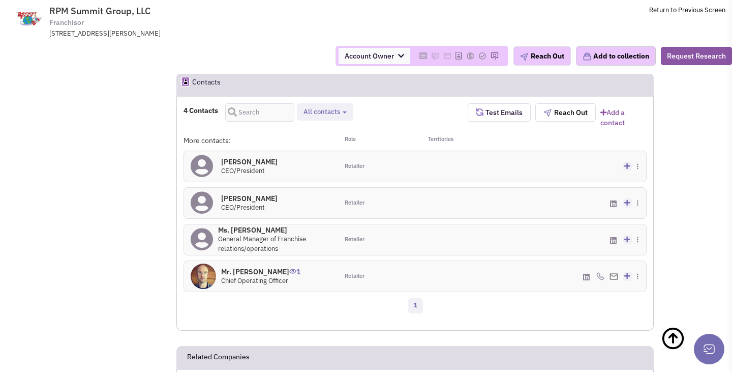
click at [259, 234] on h4 "Ms. Angela Morgan 0" at bounding box center [274, 229] width 113 height 9
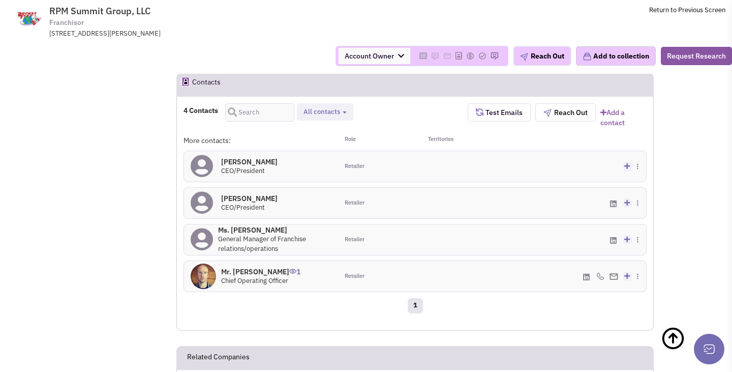
click at [235, 276] on h4 "Mr. Ryan Morgan 1" at bounding box center [260, 271] width 79 height 9
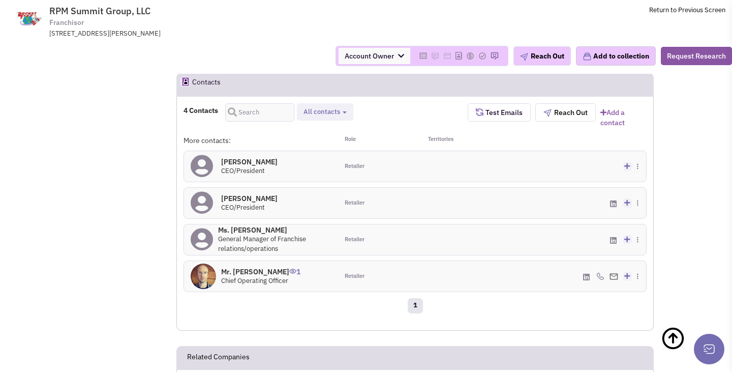
click at [243, 203] on h4 "Mr. Robert Powells 0" at bounding box center [249, 198] width 56 height 9
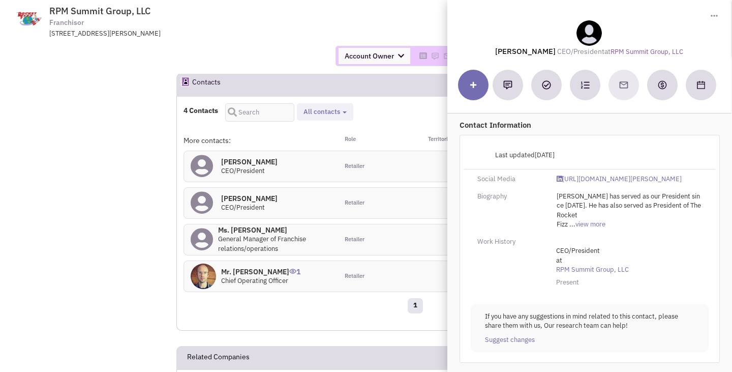
click at [309, 57] on div "Account Owner Account Owner [PERSON_NAME] [PERSON_NAME] [PERSON_NAME] [PERSON_N…" at bounding box center [366, 56] width 746 height 20
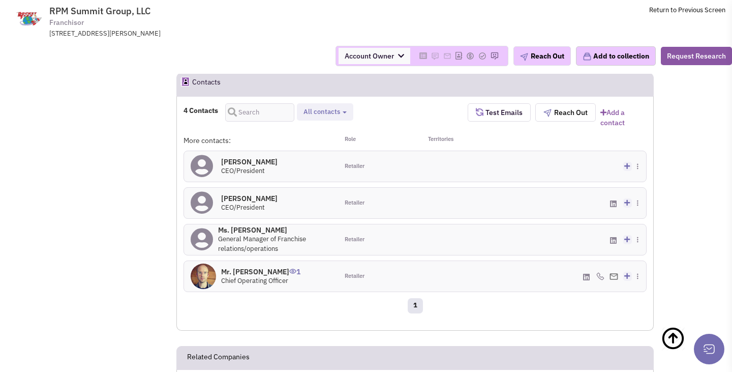
click at [234, 166] on h4 "Mr. Richard Shane 0" at bounding box center [249, 161] width 56 height 9
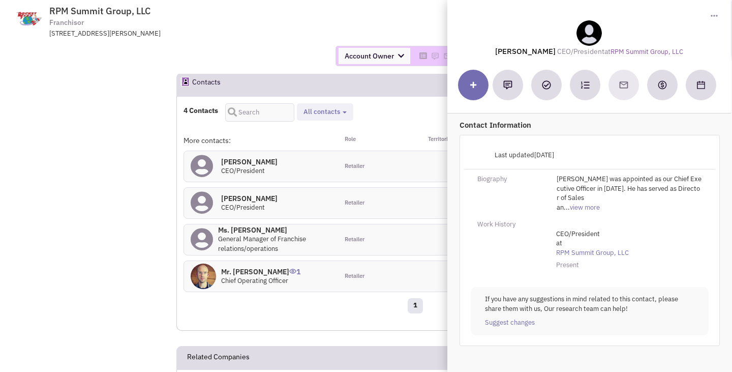
click at [283, 68] on div "Account Owner Account Owner [PERSON_NAME] [PERSON_NAME] [PERSON_NAME] [PERSON_N…" at bounding box center [366, 56] width 746 height 36
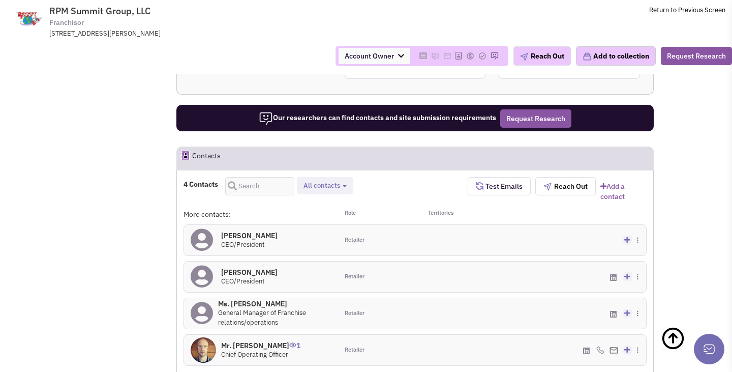
scroll to position [0, 0]
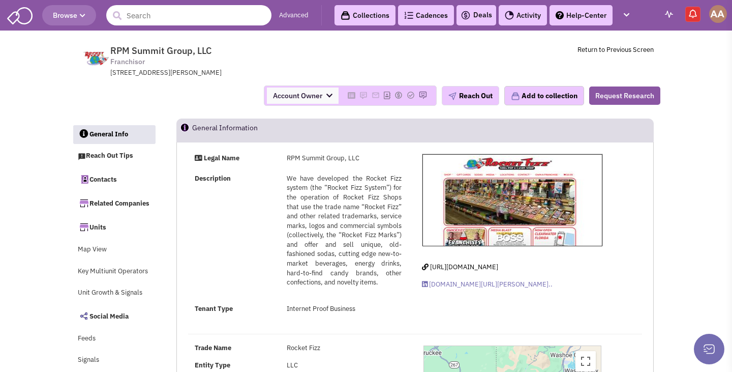
click at [161, 25] on input "text" at bounding box center [188, 15] width 165 height 20
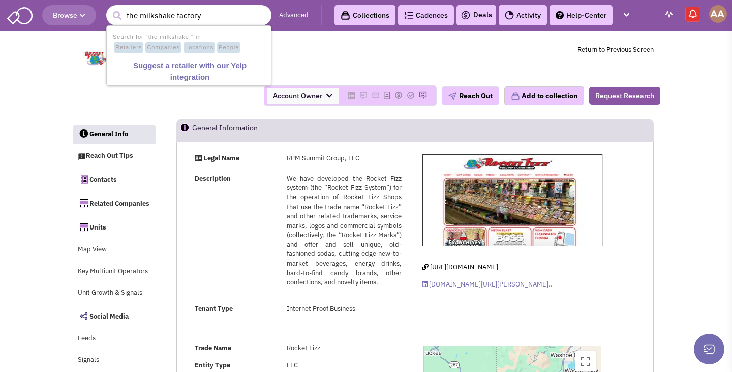
type input "the milkshake factory"
click at [109, 8] on button "submit" at bounding box center [116, 15] width 15 height 15
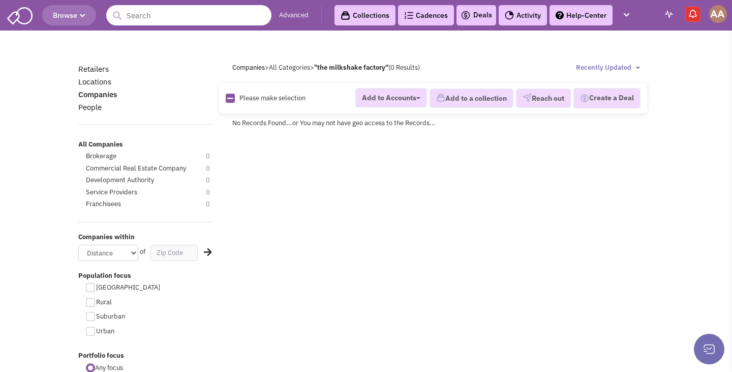
click at [191, 17] on input "text" at bounding box center [188, 15] width 165 height 20
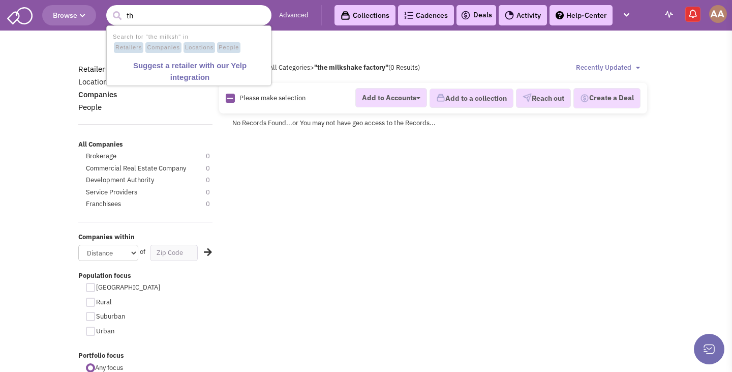
type input "t"
type input "milkshake"
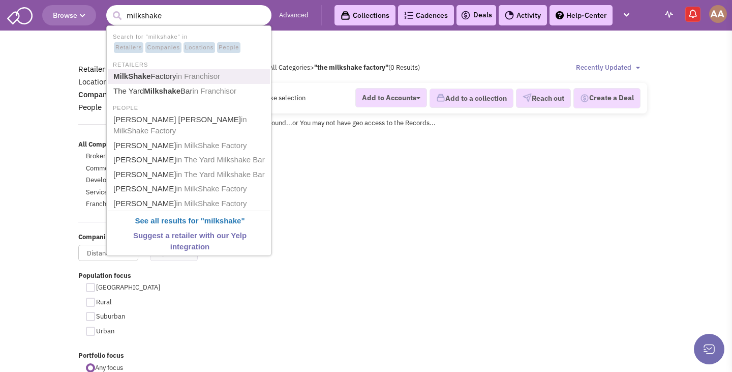
click at [187, 76] on span "in Franchisor" at bounding box center [198, 76] width 44 height 9
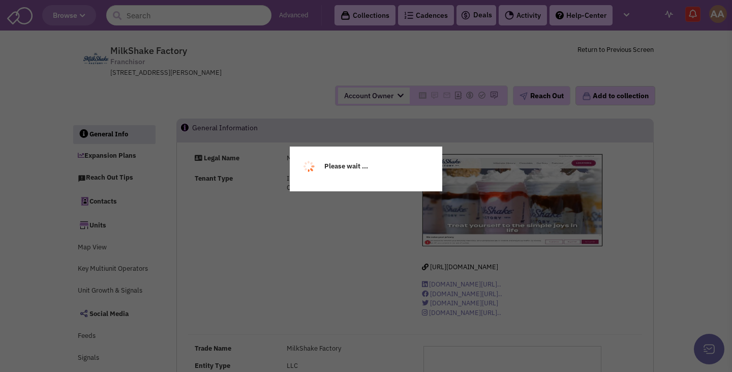
select select
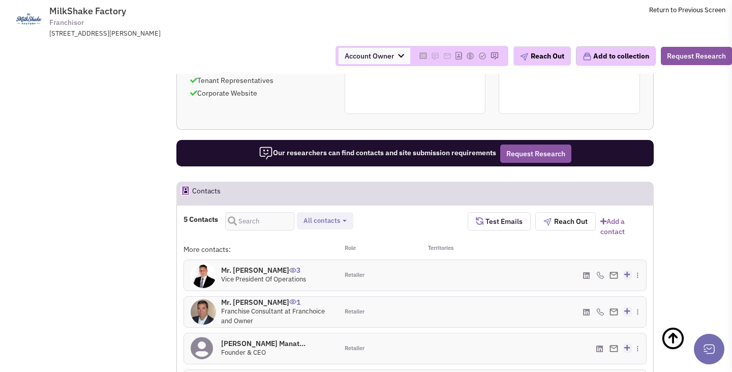
scroll to position [805, 0]
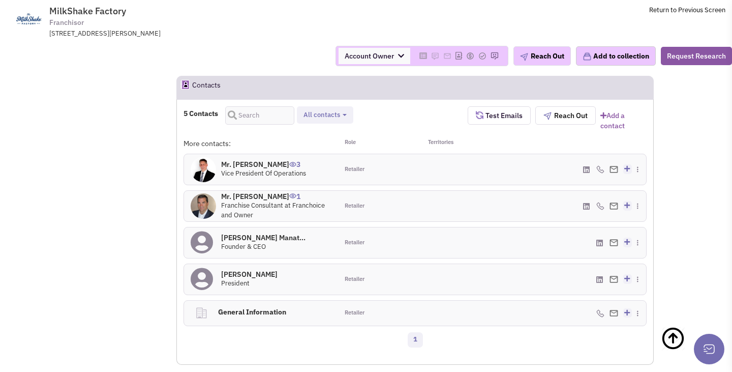
click at [259, 192] on h4 "Mr. [PERSON_NAME] 1" at bounding box center [276, 196] width 110 height 9
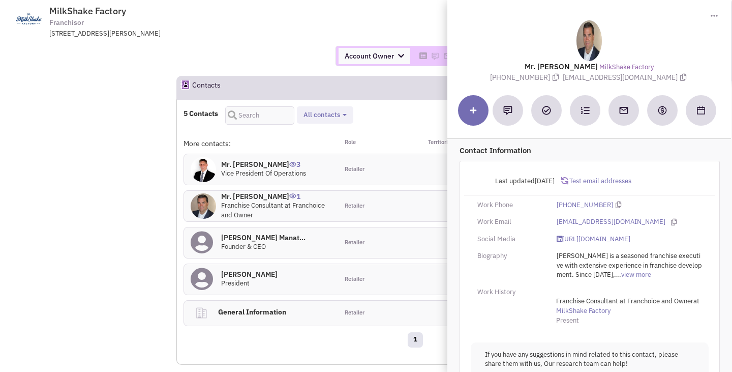
click at [271, 64] on div "Account Owner Account Owner [PERSON_NAME] [PERSON_NAME] [PERSON_NAME] [PERSON_N…" at bounding box center [366, 56] width 746 height 20
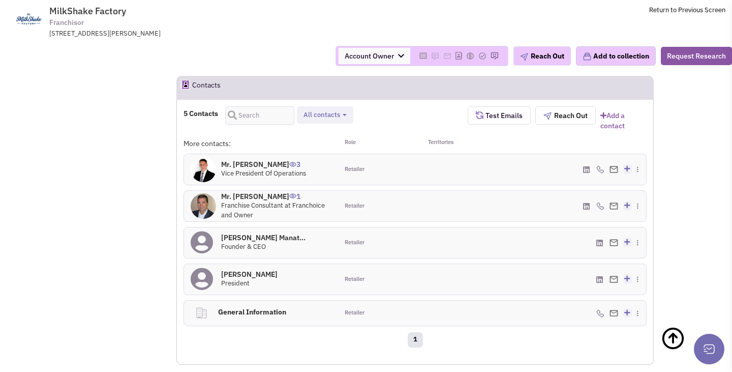
click at [245, 160] on h4 "Mr. [PERSON_NAME] 3" at bounding box center [263, 164] width 85 height 9
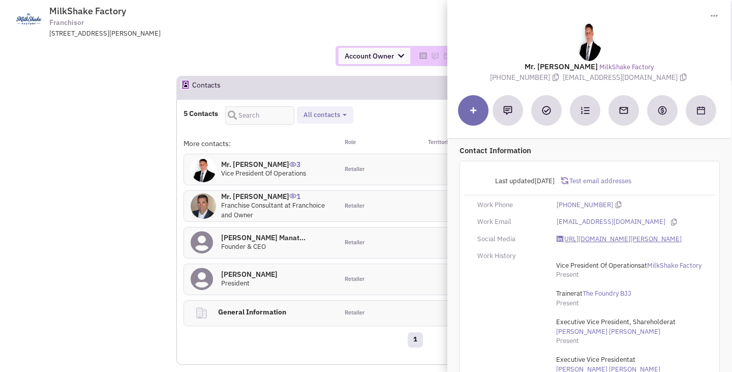
click at [593, 244] on link "[URL][DOMAIN_NAME][PERSON_NAME]" at bounding box center [619, 239] width 125 height 10
drag, startPoint x: 563, startPoint y: 77, endPoint x: 671, endPoint y: 78, distance: 108.3
click at [671, 78] on span "ssmith@themilkshakefactory.com" at bounding box center [626, 77] width 126 height 9
copy span "ssmith@themilkshakefactory.com"
click at [670, 26] on div at bounding box center [589, 40] width 260 height 41
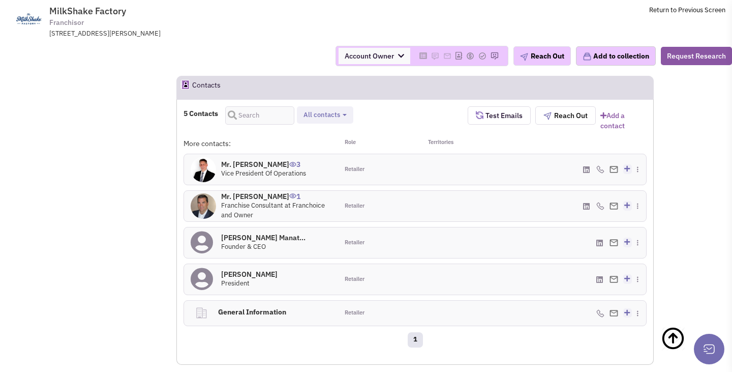
click at [240, 233] on h4 "Dana Edwards Manat... 0" at bounding box center [263, 237] width 84 height 9
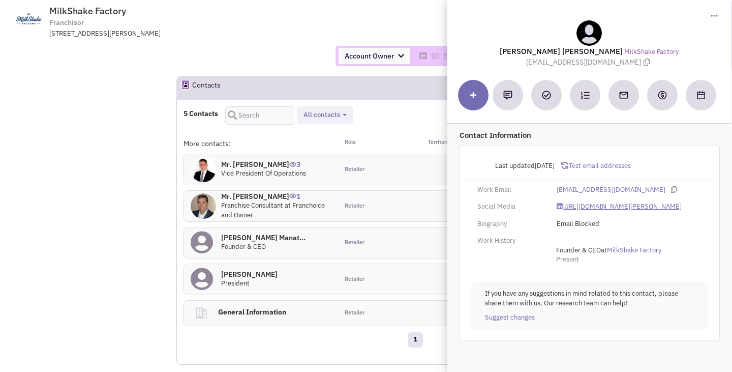
click at [570, 212] on link "https://www.linkedin.com/in/dana-edwards-manatos-a462096/" at bounding box center [619, 207] width 125 height 10
drag, startPoint x: 524, startPoint y: 62, endPoint x: 641, endPoint y: 63, distance: 117.0
click at [641, 63] on span "dmanatos@themilkshakefactory.com" at bounding box center [589, 61] width 126 height 9
copy span "dmanatos@themilkshakefactory.com"
click at [691, 35] on div at bounding box center [589, 32] width 260 height 25
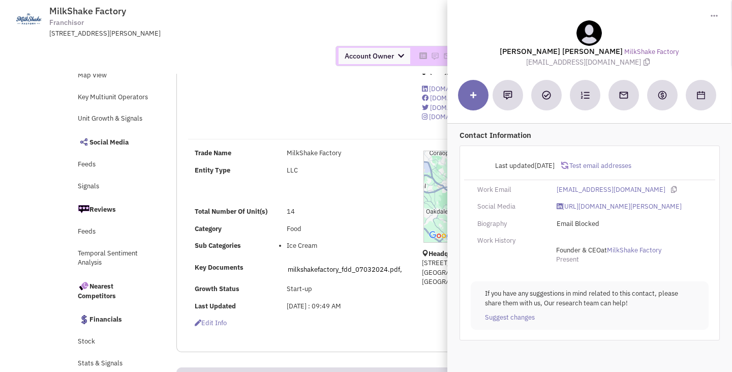
scroll to position [71, 0]
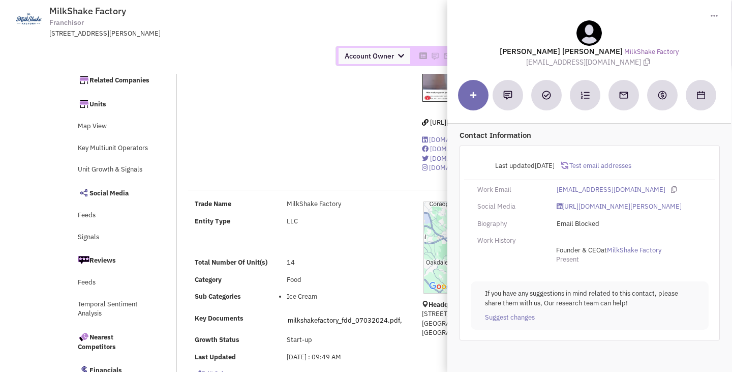
click at [246, 57] on div "Account Owner Account Owner Abe Arteaga Armando Delgado Cody Johnson Erik K. Fu…" at bounding box center [366, 56] width 746 height 20
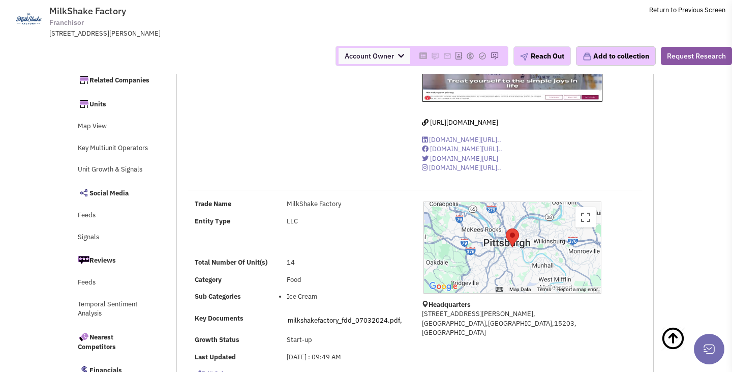
scroll to position [0, 0]
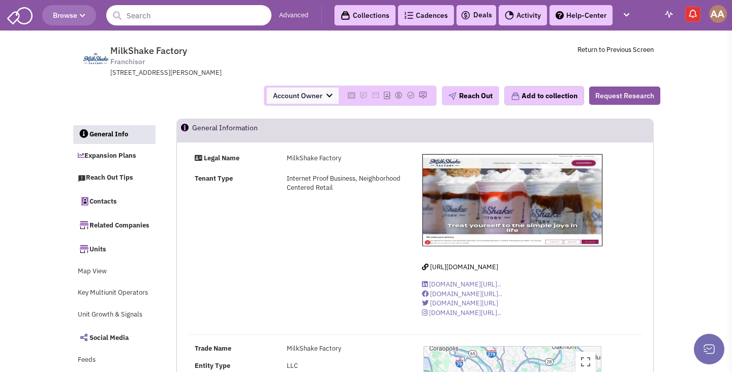
click at [175, 19] on input "text" at bounding box center [188, 15] width 165 height 20
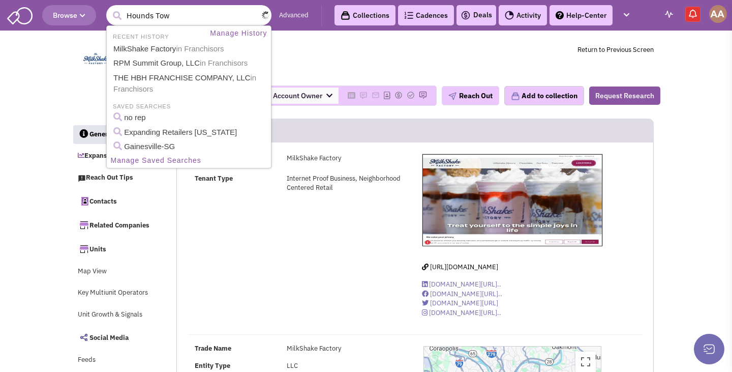
type input "Hounds Town"
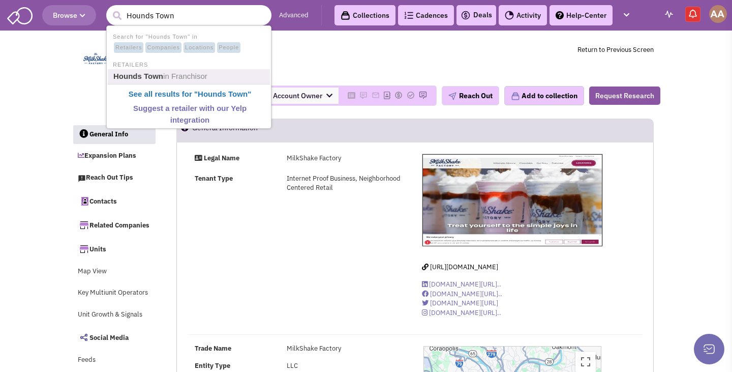
click at [163, 73] on span "in Franchisor" at bounding box center [185, 76] width 44 height 9
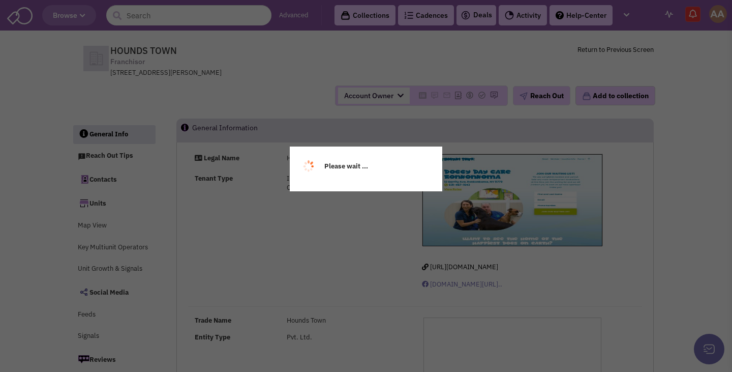
select select
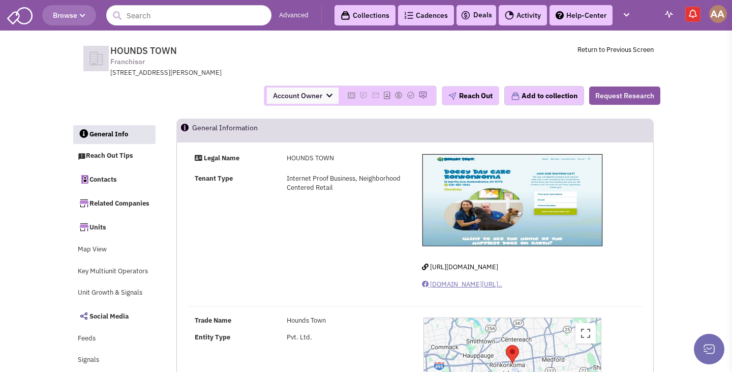
click at [495, 285] on span "[DOMAIN_NAME][URL].." at bounding box center [466, 284] width 72 height 9
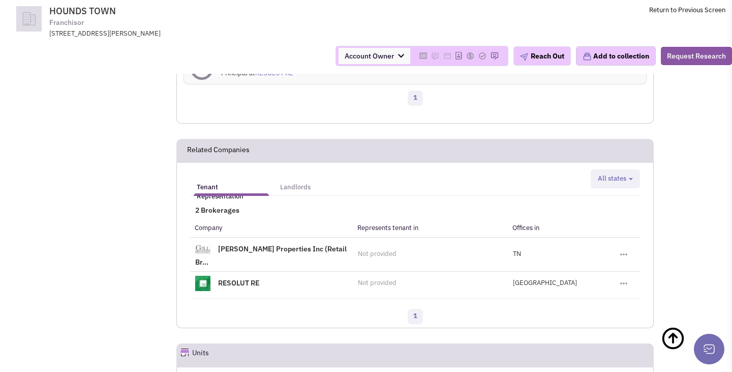
scroll to position [622, 0]
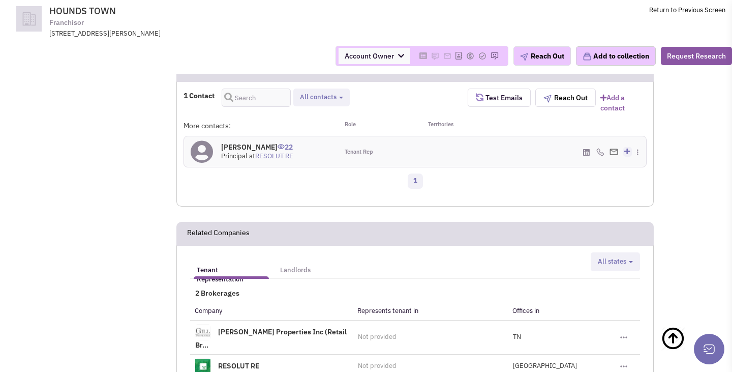
click at [243, 152] on h4 "[PERSON_NAME] 22" at bounding box center [257, 146] width 72 height 9
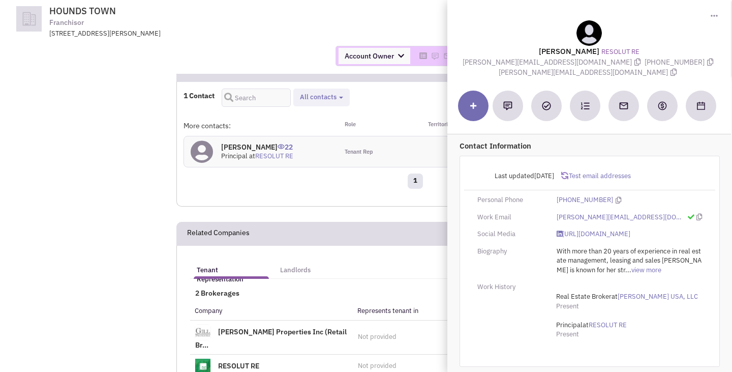
click at [325, 191] on div "1" at bounding box center [415, 182] width 477 height 20
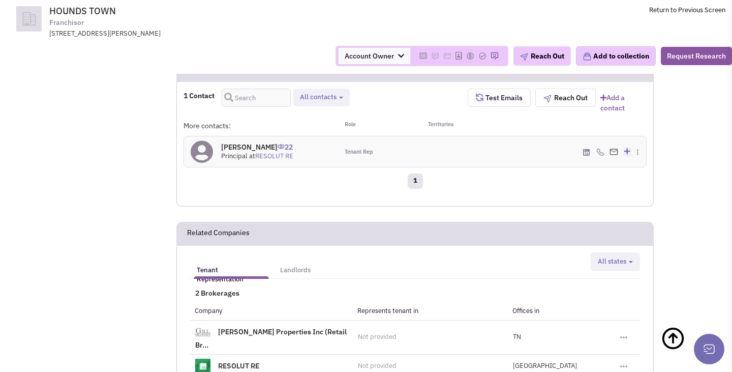
click at [232, 152] on h4 "[PERSON_NAME] 22" at bounding box center [257, 146] width 72 height 9
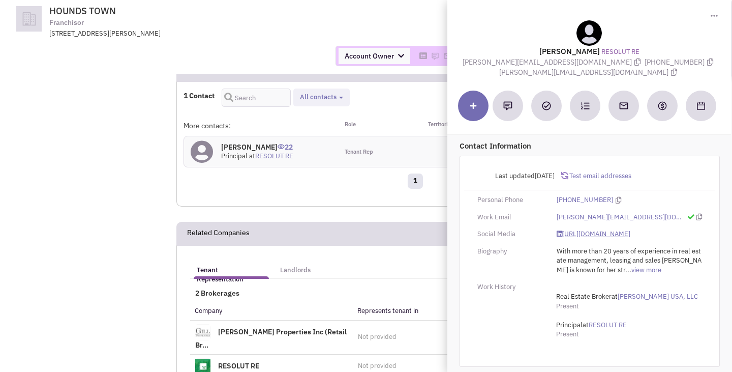
click at [589, 229] on link "https://www.linkedin.com/in/sherrysanchez/" at bounding box center [594, 234] width 74 height 10
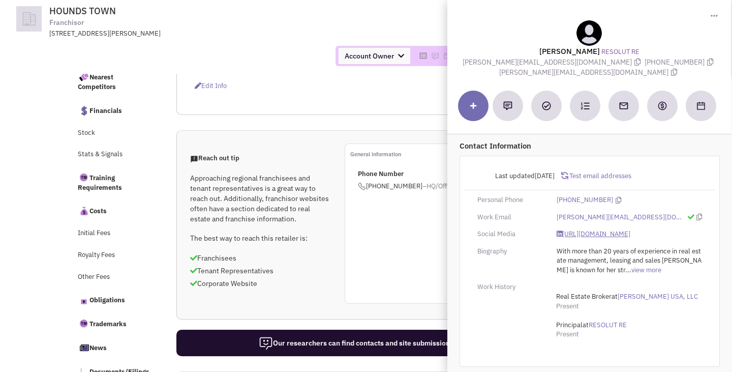
scroll to position [0, 0]
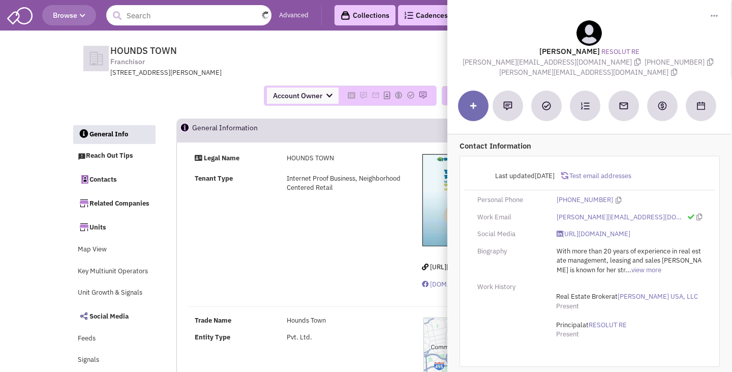
click at [159, 22] on input "text" at bounding box center [188, 15] width 165 height 20
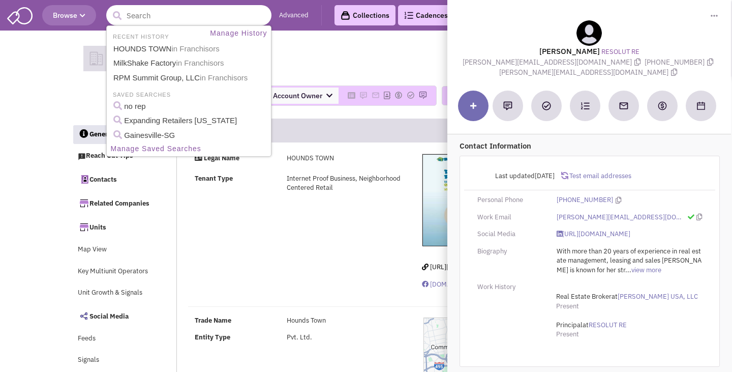
click at [185, 23] on input "text" at bounding box center [188, 15] width 165 height 20
type input "banfield pet hospital"
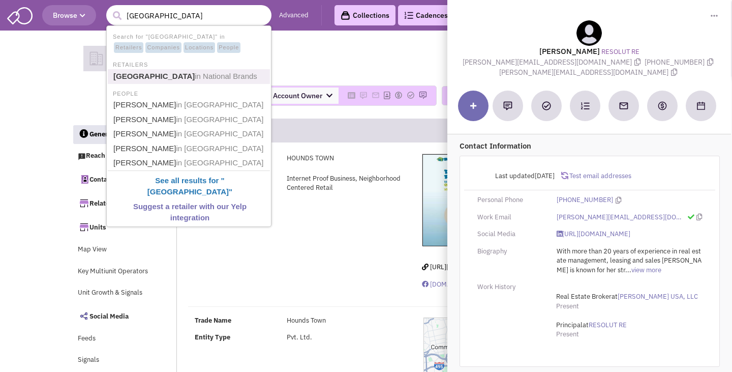
click at [164, 79] on b "[GEOGRAPHIC_DATA]" at bounding box center [153, 76] width 81 height 9
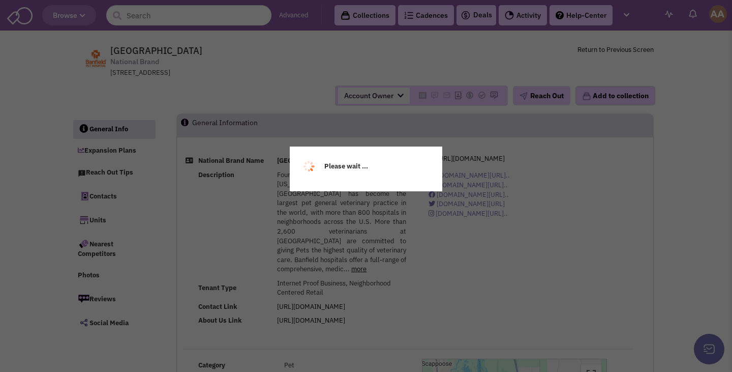
select select
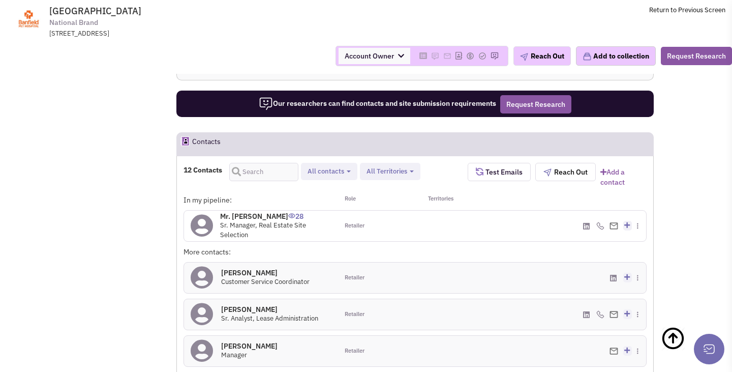
select select
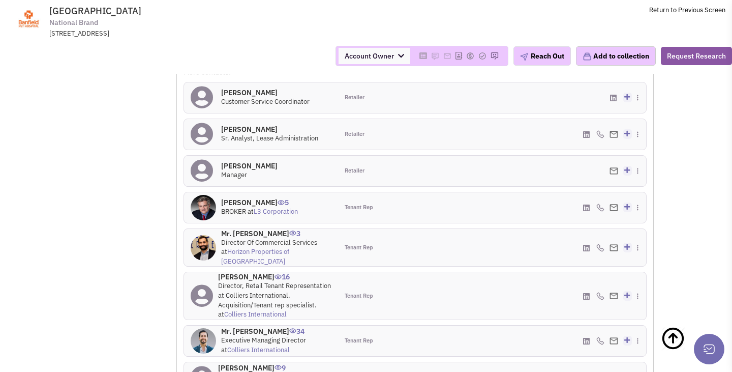
scroll to position [1038, 0]
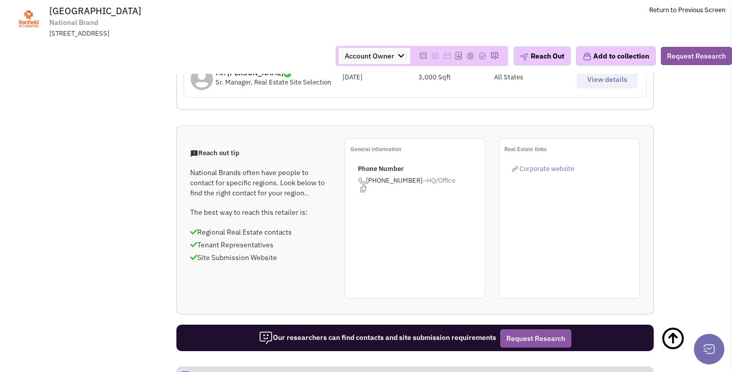
scroll to position [693, 0]
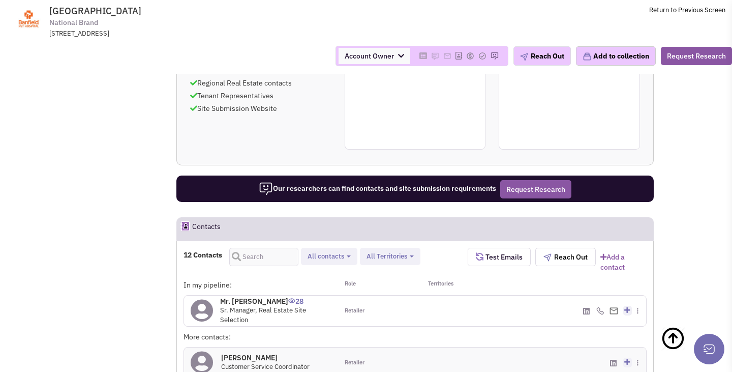
scroll to position [769, 0]
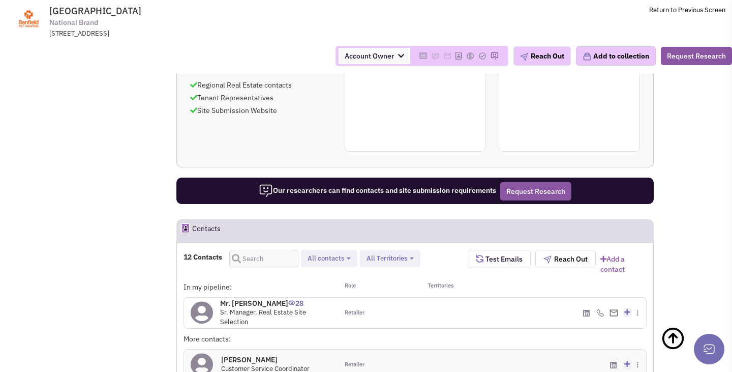
click at [257, 299] on h4 "Mr. Brett Williams 28" at bounding box center [275, 303] width 111 height 9
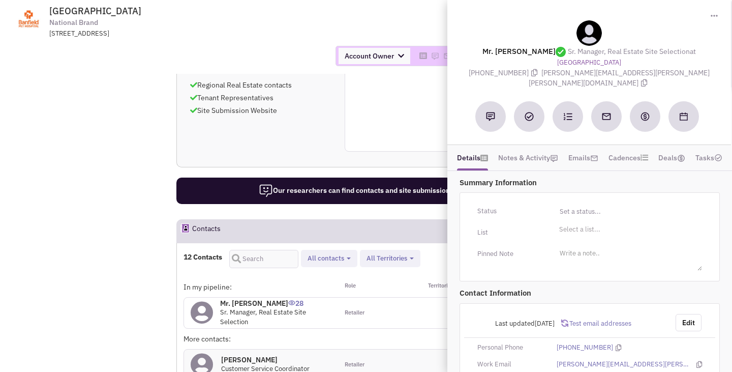
scroll to position [23, 0]
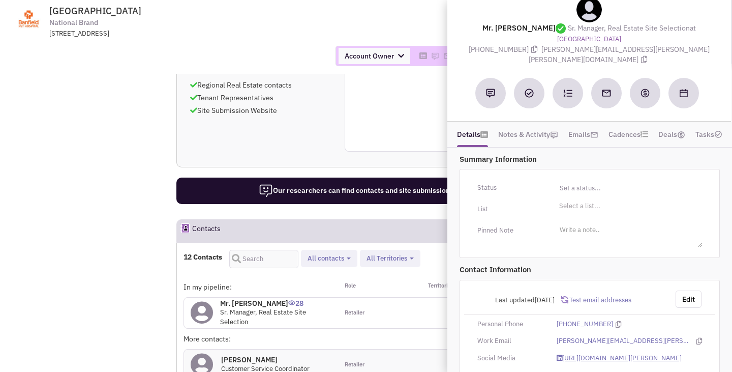
click at [577, 354] on link "https://www.linkedin.com/in/brett-williams-73a0a8b5/" at bounding box center [619, 359] width 125 height 10
drag, startPoint x: 572, startPoint y: 52, endPoint x: 660, endPoint y: 51, distance: 88.5
click at [660, 51] on span "brett.williams@banfield.com" at bounding box center [619, 55] width 181 height 20
copy span "brett.williams@banfield.com"
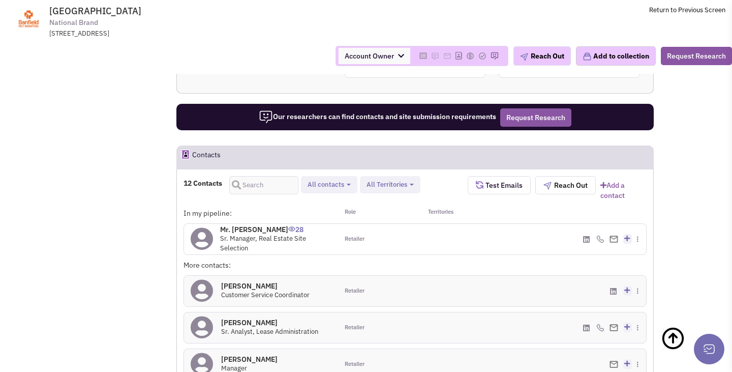
scroll to position [858, 0]
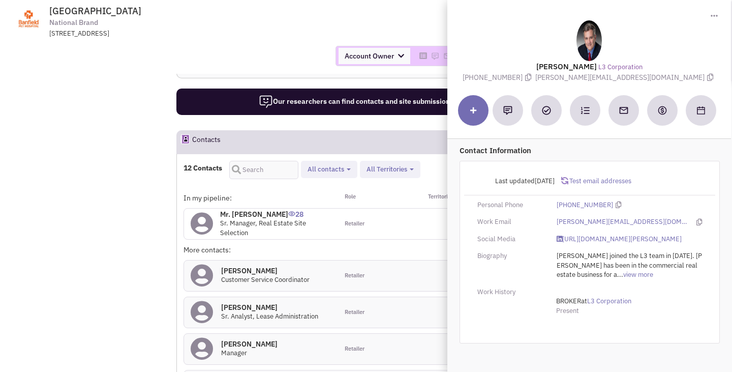
drag, startPoint x: 588, startPoint y: 79, endPoint x: 642, endPoint y: 79, distance: 53.4
click at [642, 79] on div "Mr. John Notter L3 Corporation (314) 282-9825 john@l3corp.net" at bounding box center [590, 51] width 274 height 62
copy div "john@l3corp.net"
click at [597, 239] on link "https://www.linkedin.com/in/john-notter-10585718/" at bounding box center [619, 239] width 125 height 10
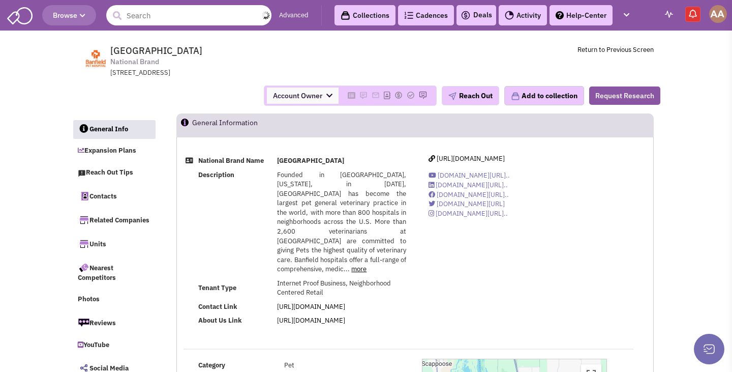
click at [143, 14] on input "text" at bounding box center [188, 15] width 165 height 20
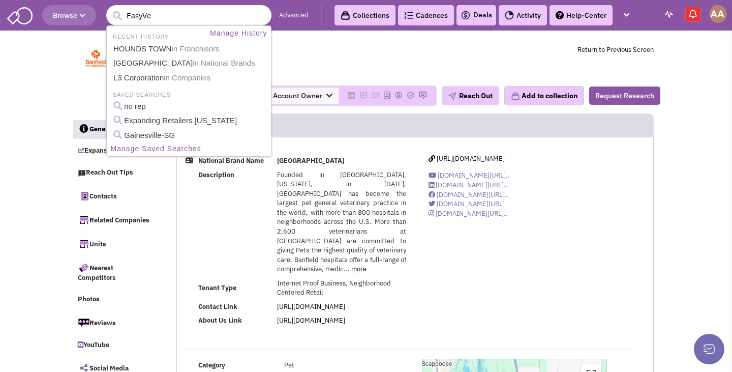
type input "EasyVet"
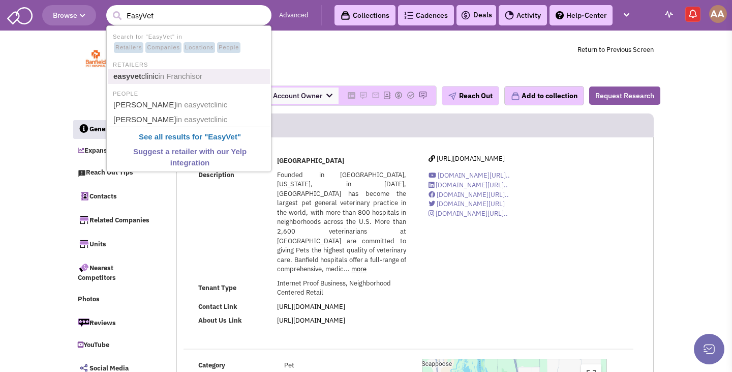
click at [149, 73] on link "easyvet clinic in Franchisor" at bounding box center [189, 77] width 159 height 14
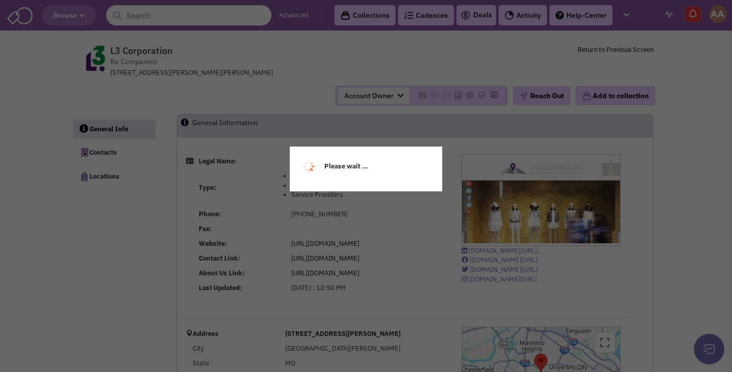
select select
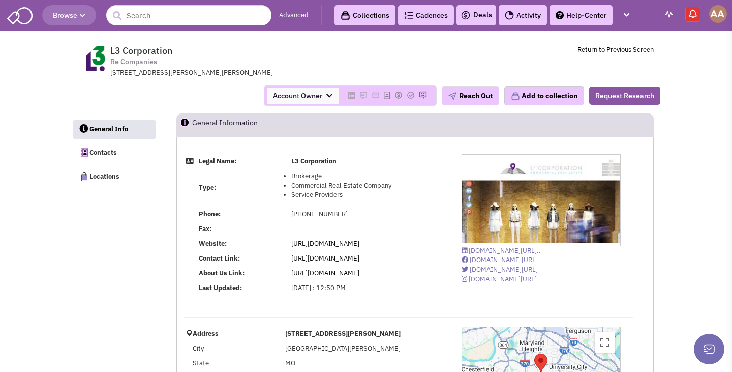
select select
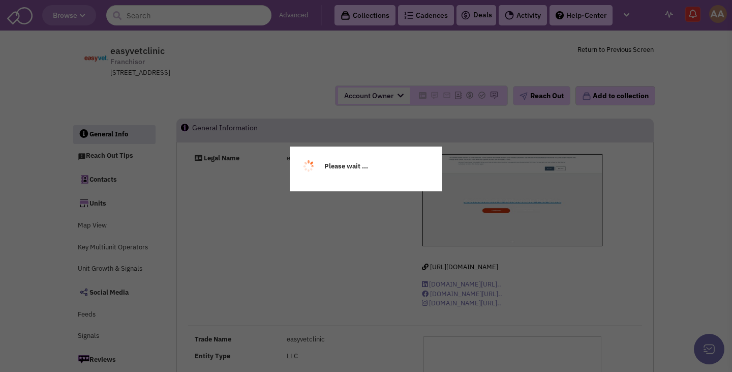
select select
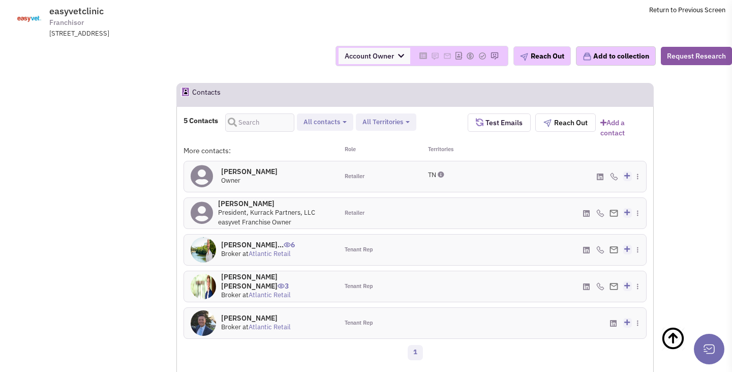
scroll to position [637, 0]
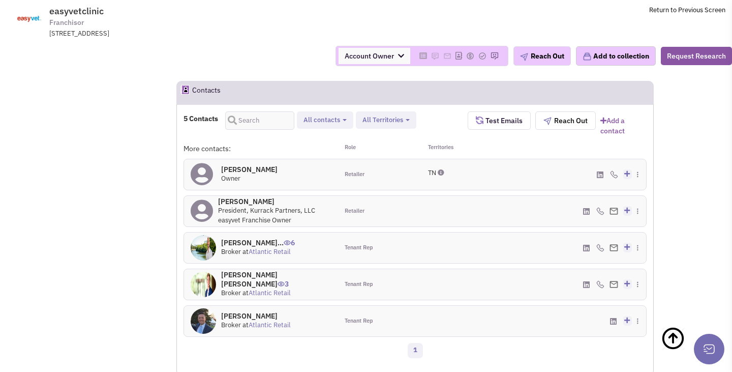
click at [234, 169] on h4 "David Peacock 0" at bounding box center [249, 169] width 56 height 9
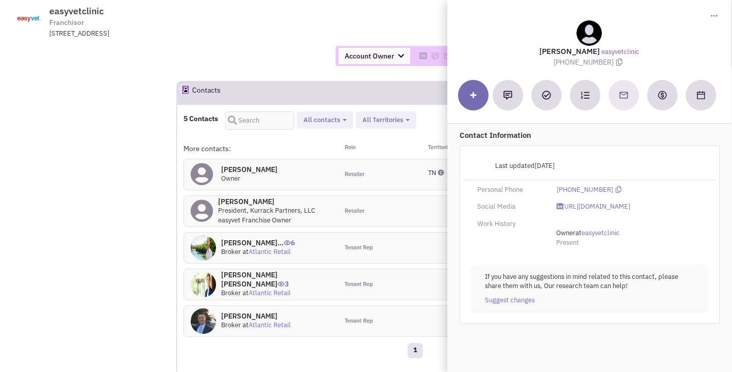
drag, startPoint x: 557, startPoint y: 62, endPoint x: 607, endPoint y: 62, distance: 49.8
click at [607, 62] on span "(205) 617-6258" at bounding box center [589, 61] width 71 height 9
copy span "(205) 617-6258"
click at [578, 207] on link "https://www.linkedin.com/in/david-peacock-129584210/" at bounding box center [594, 207] width 74 height 10
click at [295, 27] on span "easyvetclinic Franchisor 111 Sherlake Lane, Suite 101, KNOXVILLE, TN, 37922" at bounding box center [187, 22] width 255 height 33
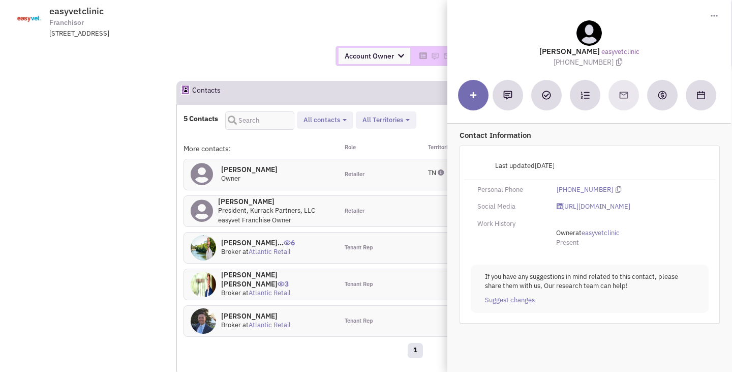
click at [272, 65] on div "Account Owner Account Owner Abe Arteaga Armando Delgado Cody Johnson Erik K. Fu…" at bounding box center [366, 56] width 746 height 20
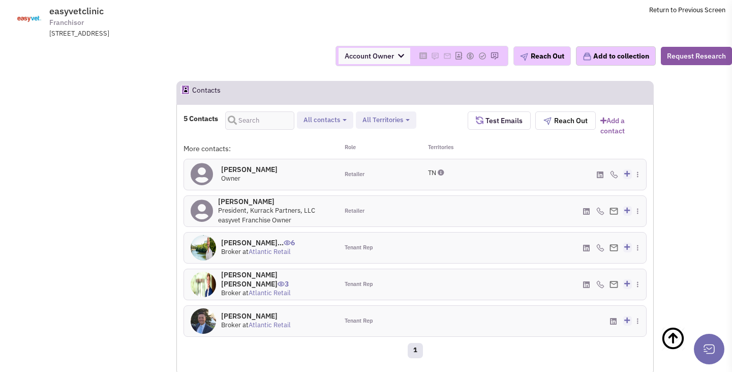
click at [244, 202] on h4 "Tom Kurrack 0" at bounding box center [274, 201] width 113 height 9
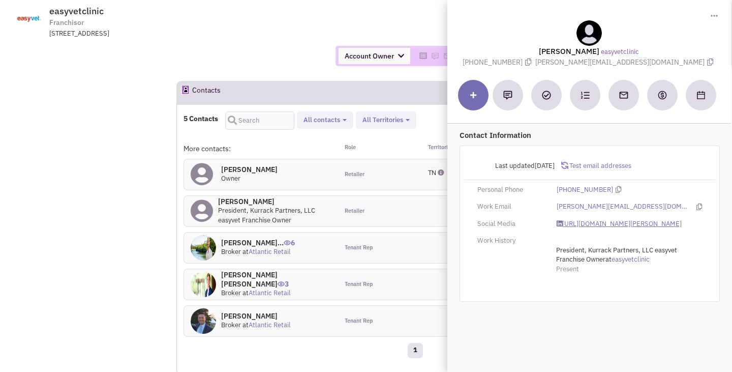
click at [581, 226] on link "https://www.linkedin.com/in/tom-kurrack-6003809/" at bounding box center [619, 224] width 125 height 10
drag, startPoint x: 587, startPoint y: 63, endPoint x: 643, endPoint y: 65, distance: 55.5
click at [643, 65] on span "tom@easyvet.com" at bounding box center [626, 61] width 181 height 9
copy span "tom@easyvet.com"
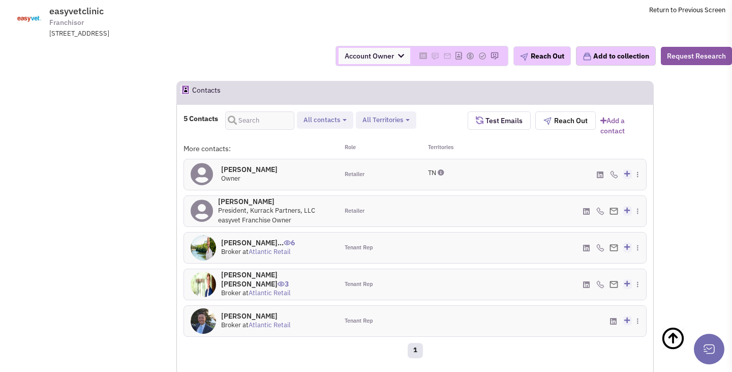
click at [247, 244] on h4 "Mr. Travis Langhor... 6" at bounding box center [258, 242] width 74 height 9
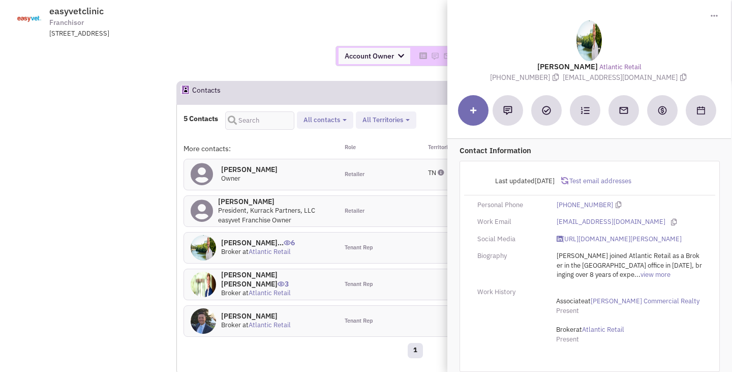
drag, startPoint x: 570, startPoint y: 77, endPoint x: 663, endPoint y: 79, distance: 93.6
click at [663, 79] on span "tlanghorst@atlanticretail.com" at bounding box center [626, 77] width 126 height 9
copy span "tlanghorst@atlanticretail.com"
click at [599, 238] on link "https://www.linkedin.com/in/travis-langhorst" at bounding box center [619, 239] width 125 height 10
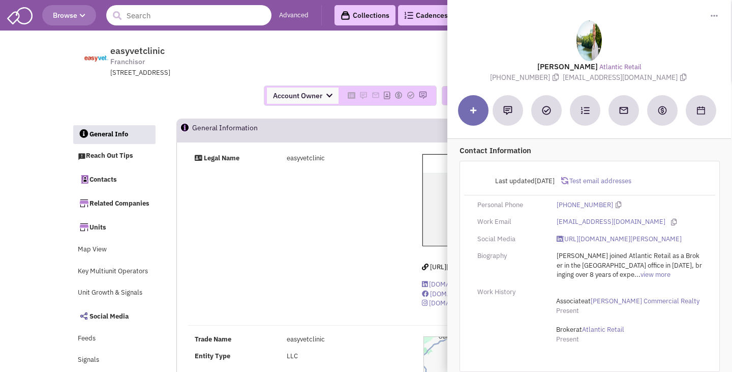
click at [194, 18] on input "text" at bounding box center [188, 15] width 165 height 20
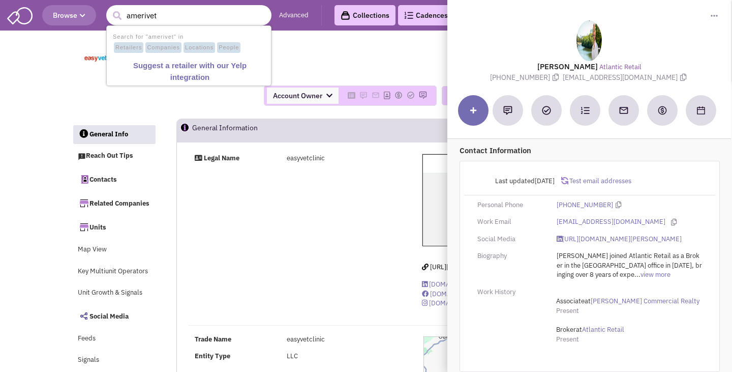
drag, startPoint x: 189, startPoint y: 19, endPoint x: 147, endPoint y: 19, distance: 42.2
click at [147, 19] on input "amerivet" at bounding box center [188, 15] width 165 height 20
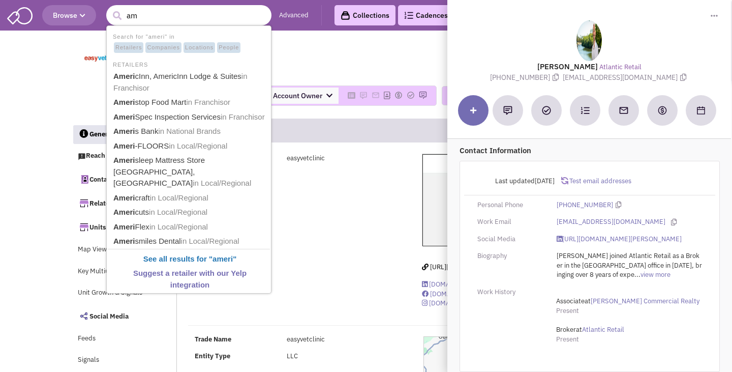
type input "a"
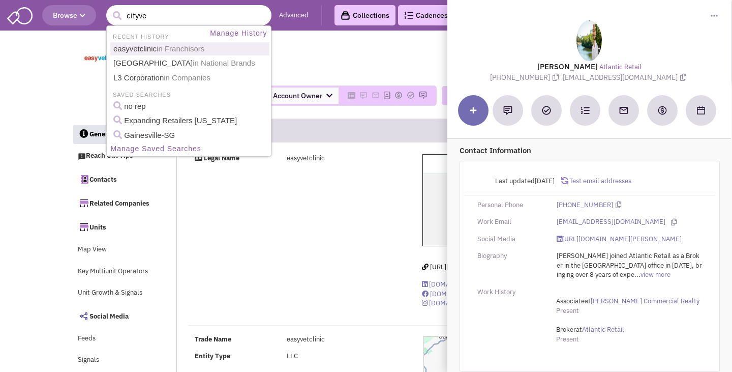
type input "cityvet"
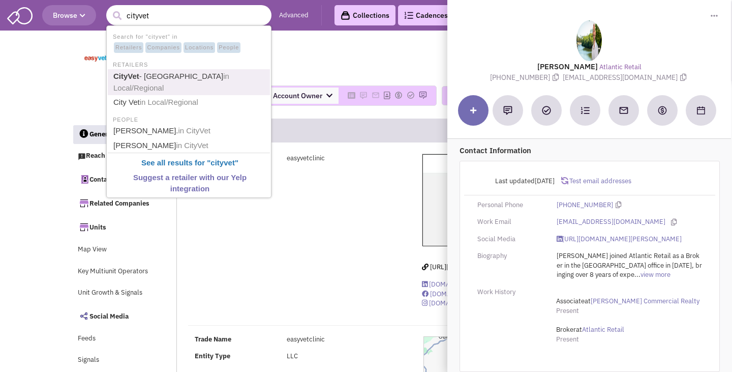
click at [181, 75] on link "CityVet - Urban Animal Hospital in Local/Regional" at bounding box center [189, 82] width 159 height 25
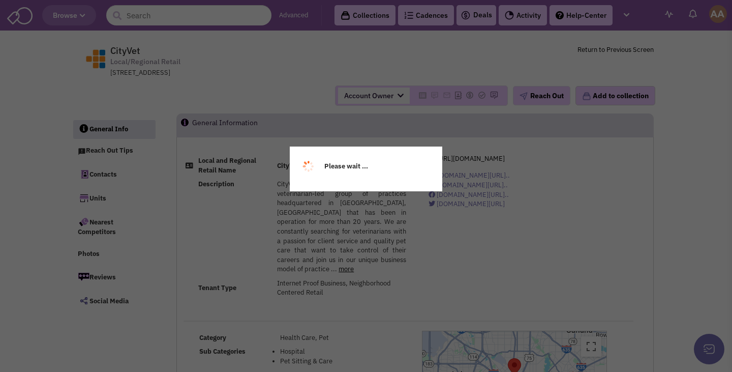
select select
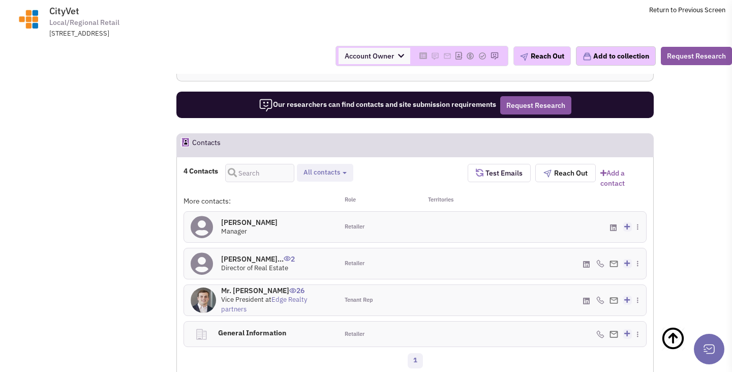
scroll to position [556, 0]
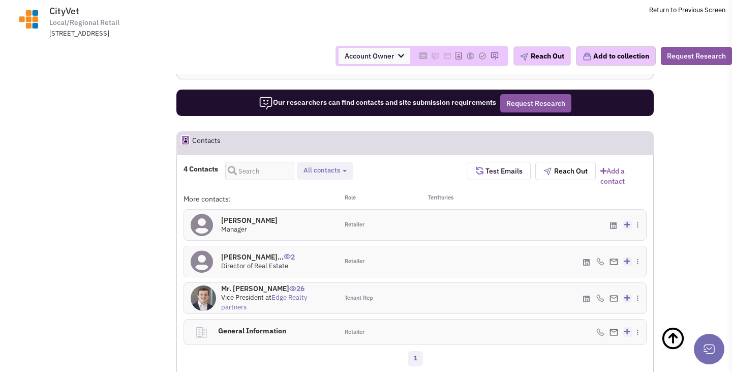
click at [258, 252] on h4 "[PERSON_NAME]... 2" at bounding box center [258, 256] width 74 height 9
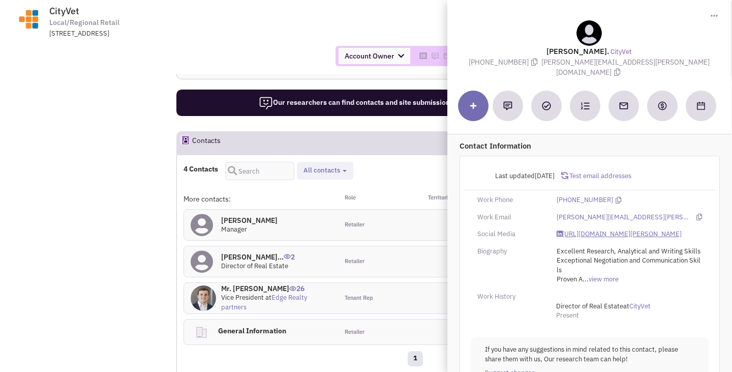
click at [579, 229] on link "[URL][DOMAIN_NAME][PERSON_NAME]" at bounding box center [619, 234] width 125 height 10
drag, startPoint x: 570, startPoint y: 61, endPoint x: 660, endPoint y: 64, distance: 90.6
click at [660, 64] on div "[PERSON_NAME]. CityVet [PHONE_NUMBER] [PERSON_NAME][EMAIL_ADDRESS][PERSON_NAME]…" at bounding box center [590, 48] width 274 height 57
copy span "[PERSON_NAME][EMAIL_ADDRESS][PERSON_NAME][DOMAIN_NAME]"
click at [580, 229] on link "[URL][DOMAIN_NAME][PERSON_NAME]" at bounding box center [619, 234] width 125 height 10
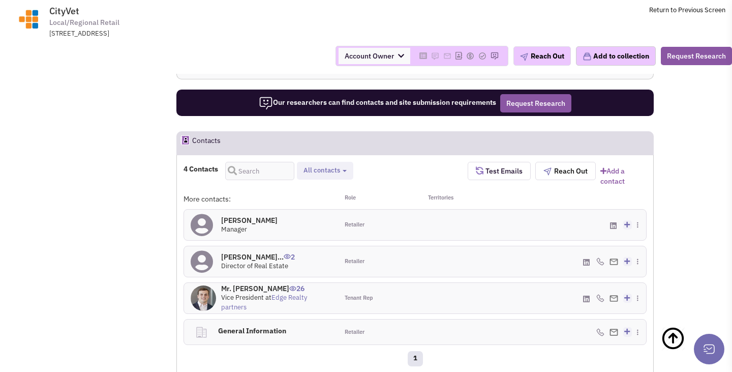
click at [245, 216] on h4 "[PERSON_NAME] 0" at bounding box center [249, 220] width 56 height 9
